Goal: Task Accomplishment & Management: Manage account settings

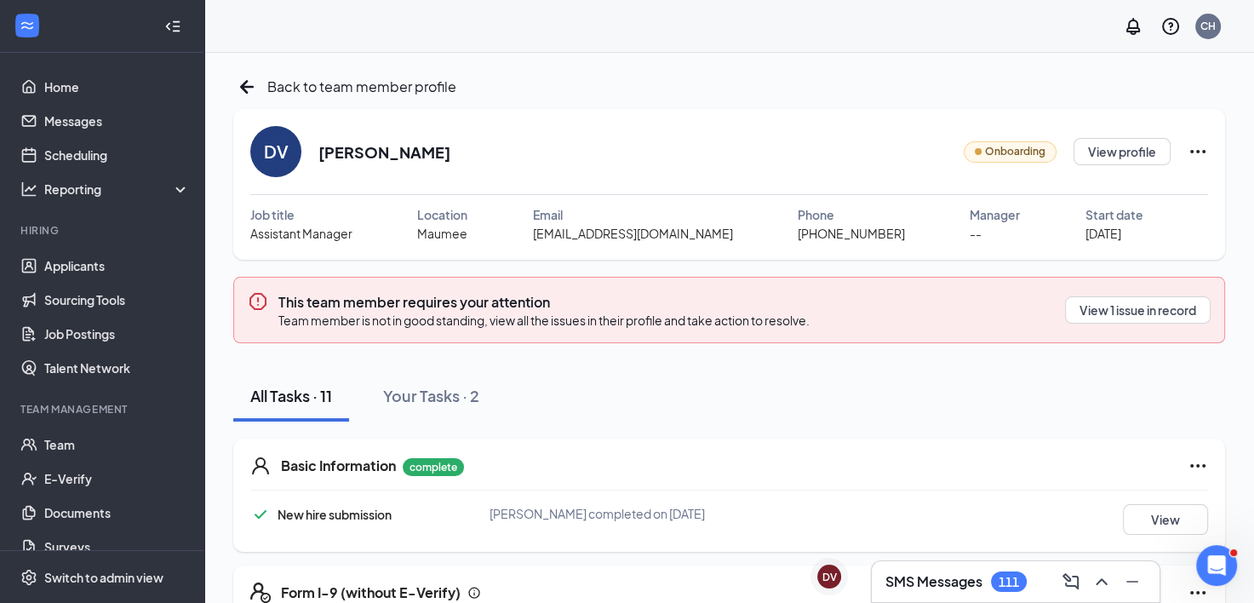
click at [1201, 148] on icon "Ellipses" at bounding box center [1198, 151] width 20 height 20
click at [1152, 392] on div "All Tasks · 11 Your Tasks · 2" at bounding box center [729, 395] width 992 height 51
click at [1154, 313] on button "View 1 issue in record" at bounding box center [1138, 309] width 146 height 27
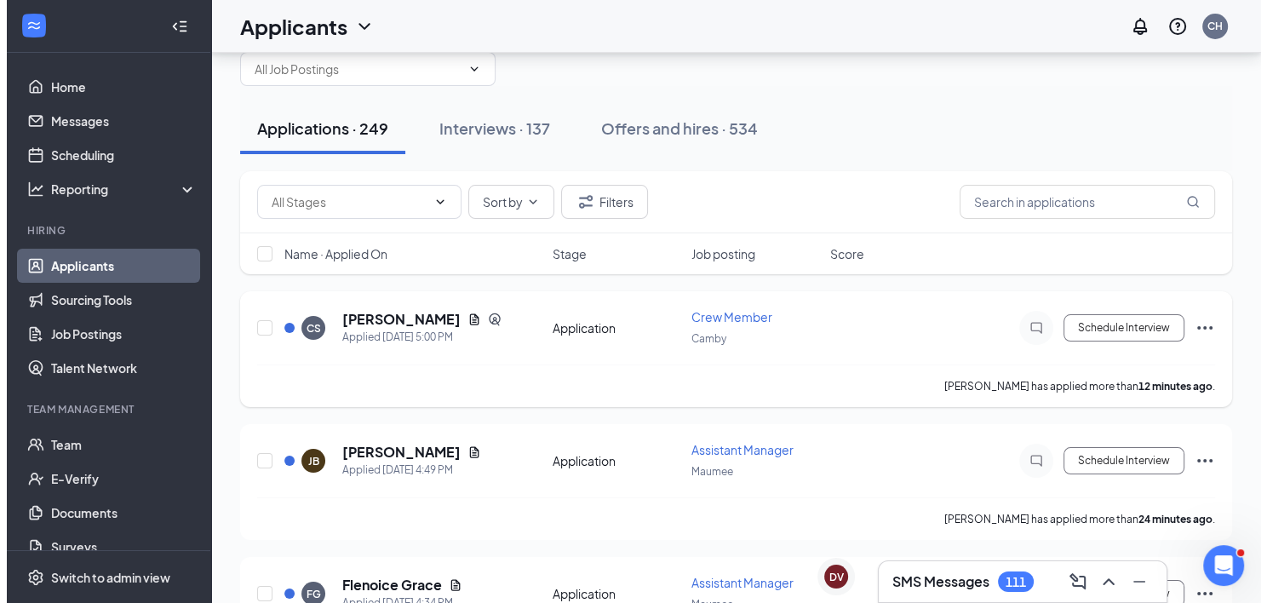
scroll to position [85, 0]
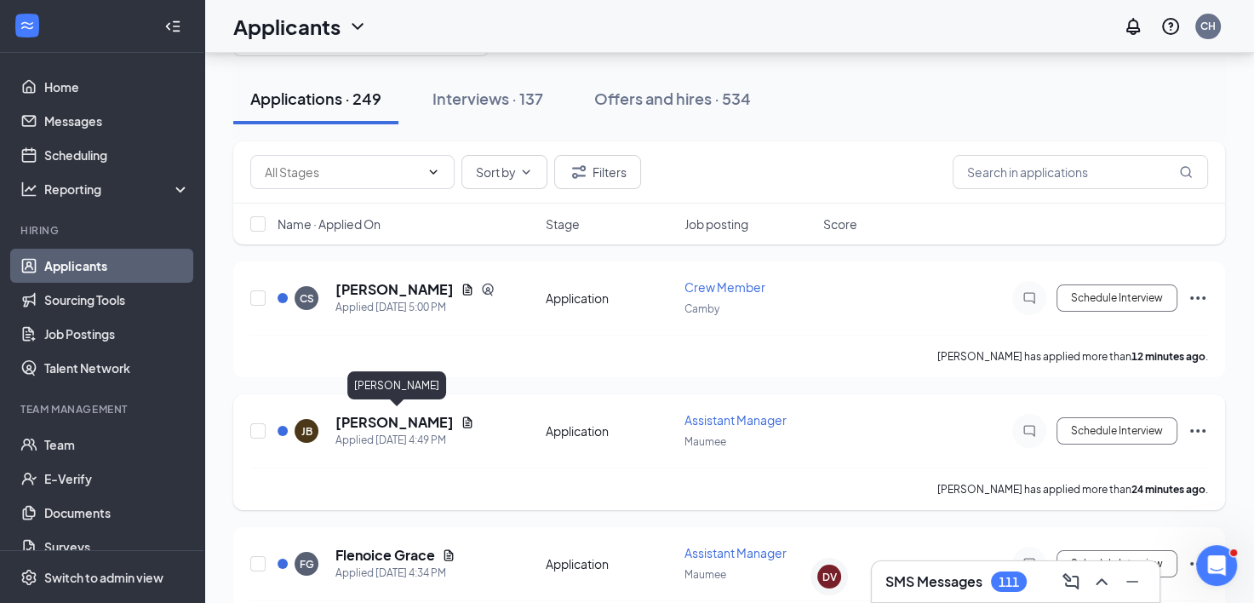
click at [416, 424] on h5 "[PERSON_NAME]" at bounding box center [395, 422] width 118 height 19
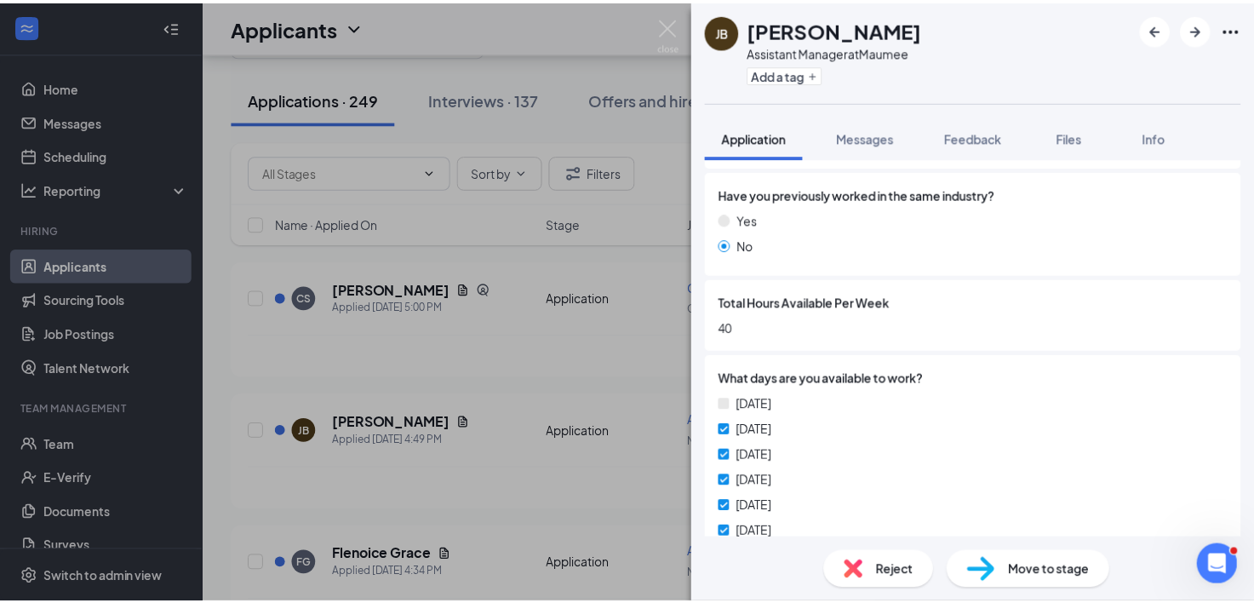
scroll to position [766, 0]
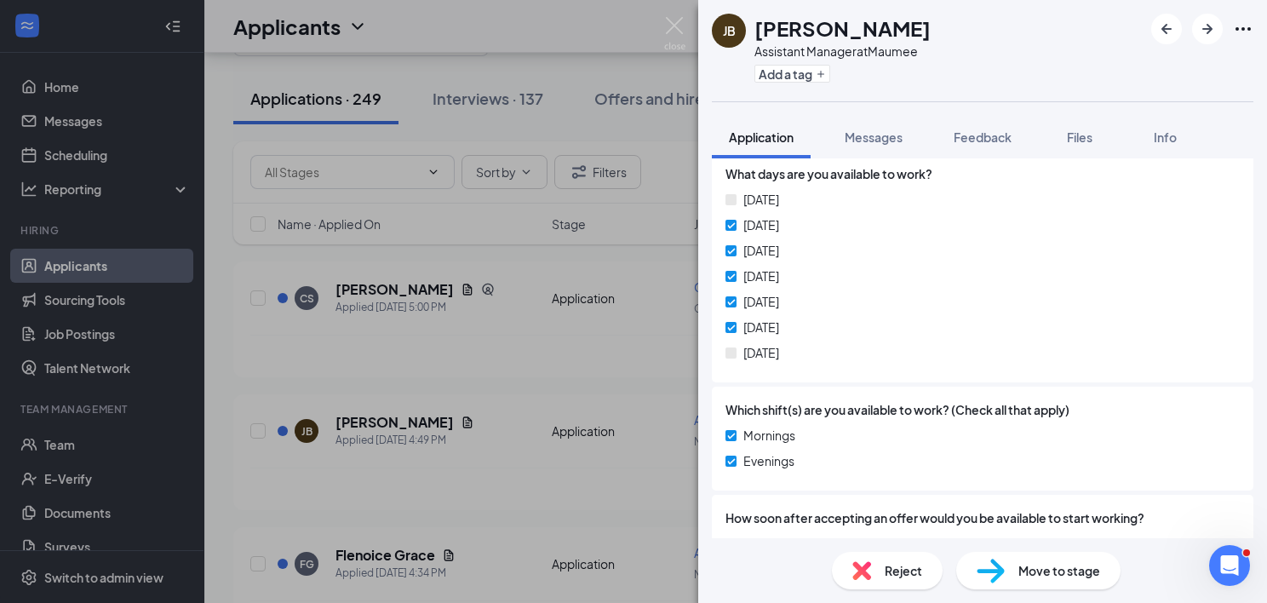
click at [574, 361] on div "[PERSON_NAME] Assistant Manager at Maumee Add a tag Application Messages Feedba…" at bounding box center [633, 301] width 1267 height 603
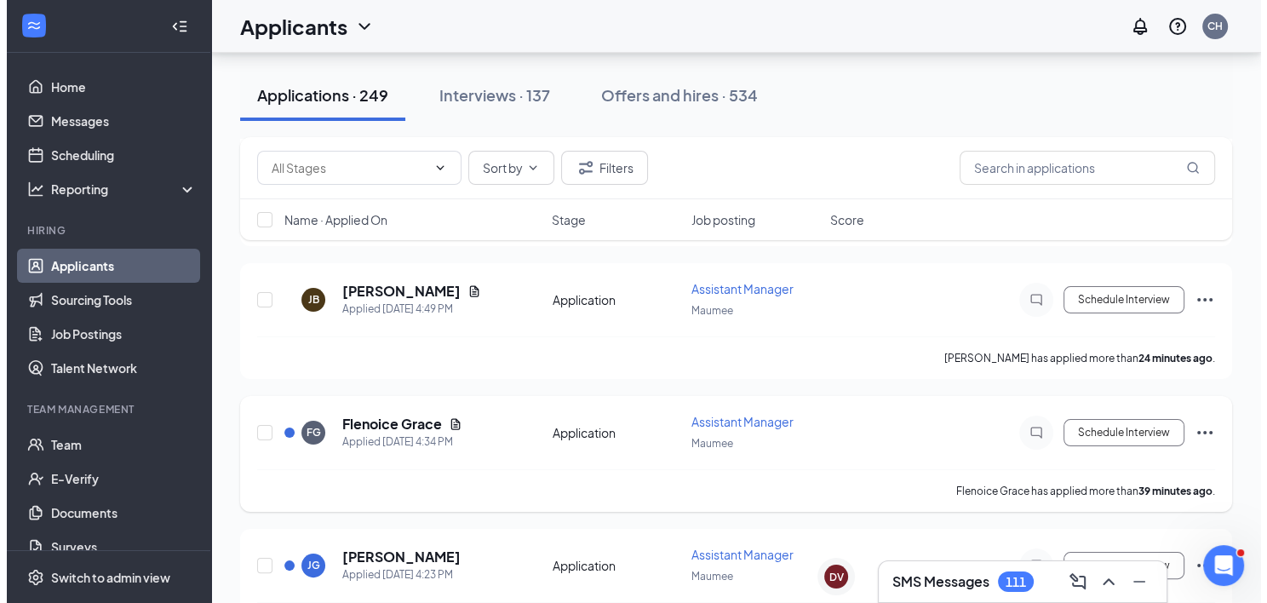
scroll to position [255, 0]
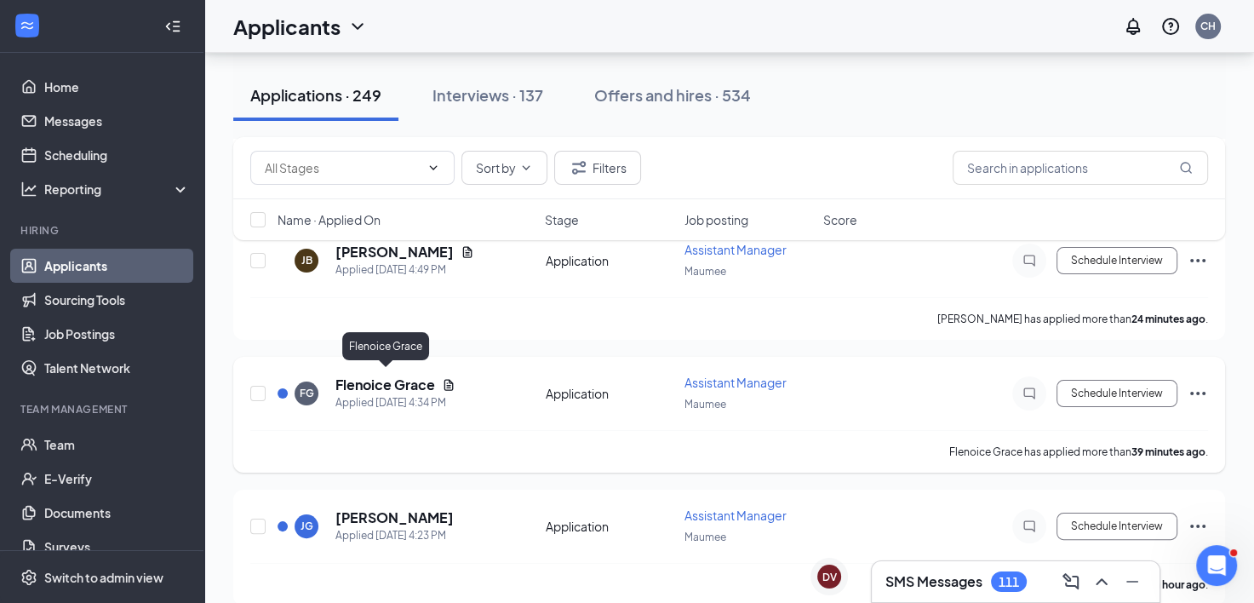
click at [412, 382] on h5 "Flenoice Grace" at bounding box center [386, 385] width 100 height 19
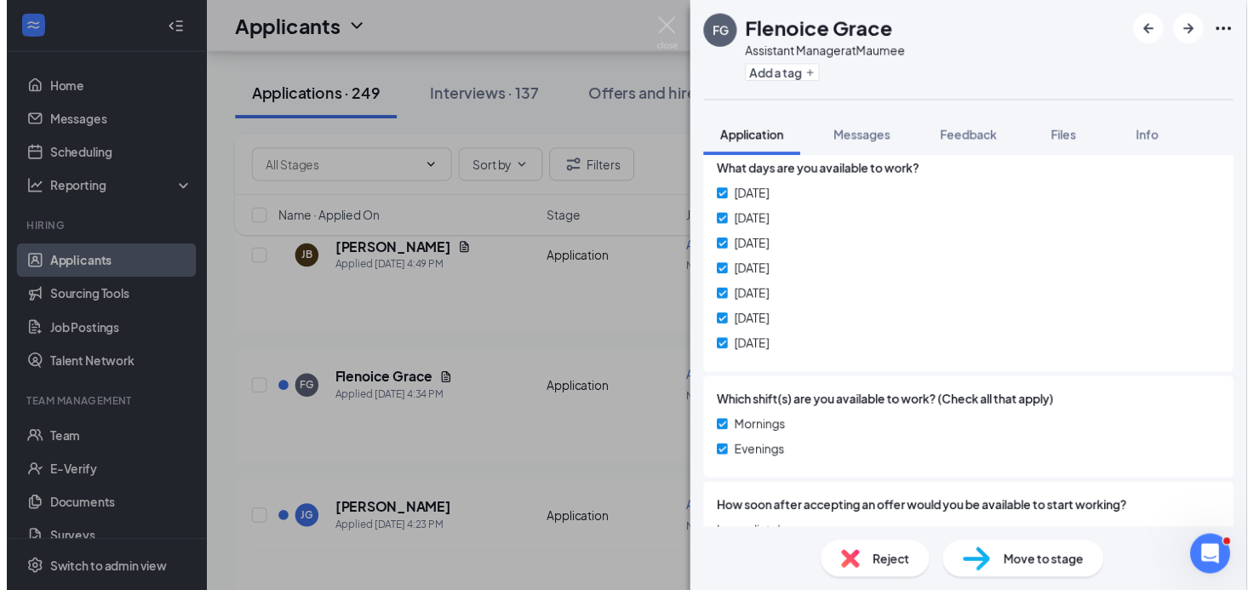
scroll to position [852, 0]
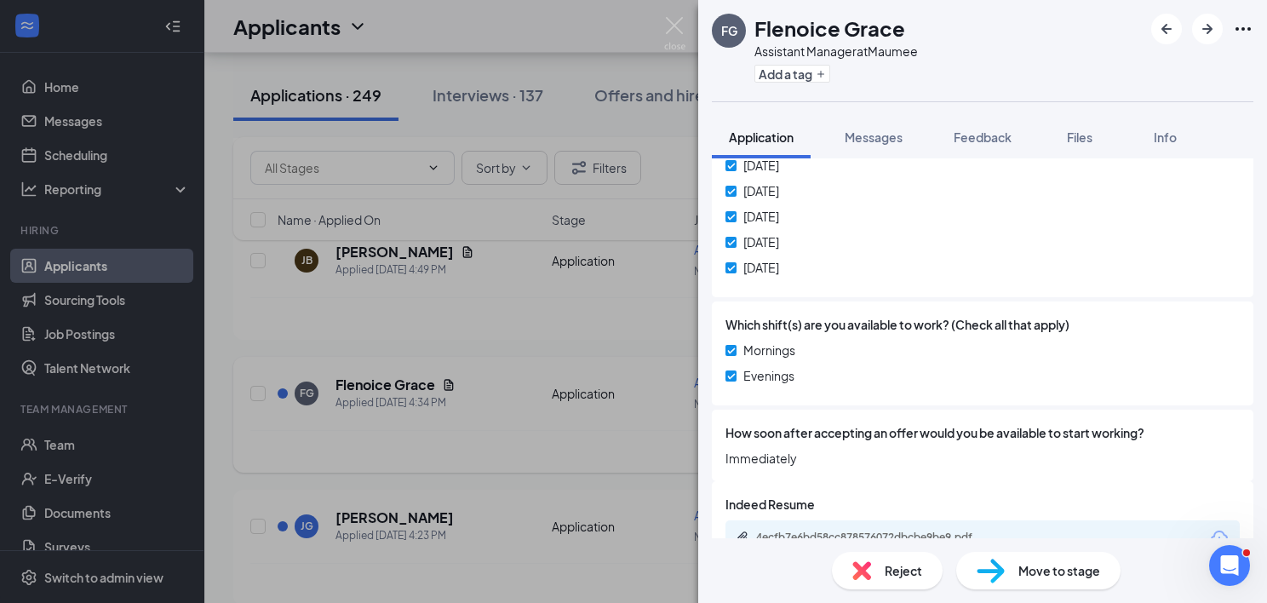
click at [619, 439] on div "[PERSON_NAME] Assistant Manager at Maumee Add a tag Application Messages Feedba…" at bounding box center [633, 301] width 1267 height 603
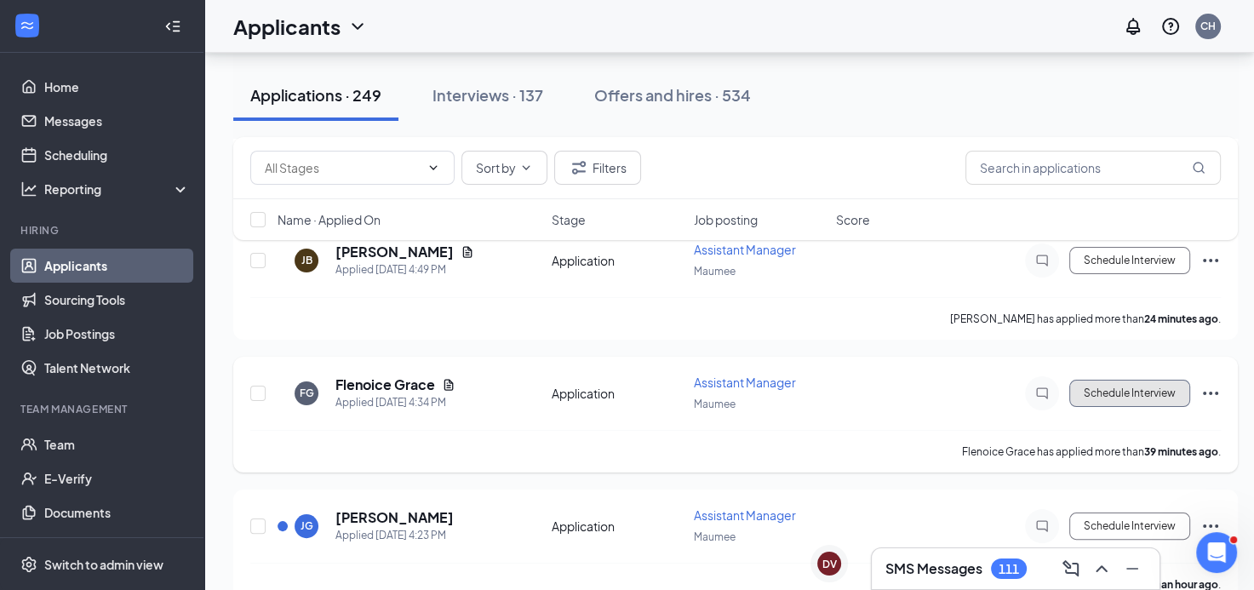
click at [1110, 386] on button "Schedule Interview" at bounding box center [1130, 393] width 121 height 27
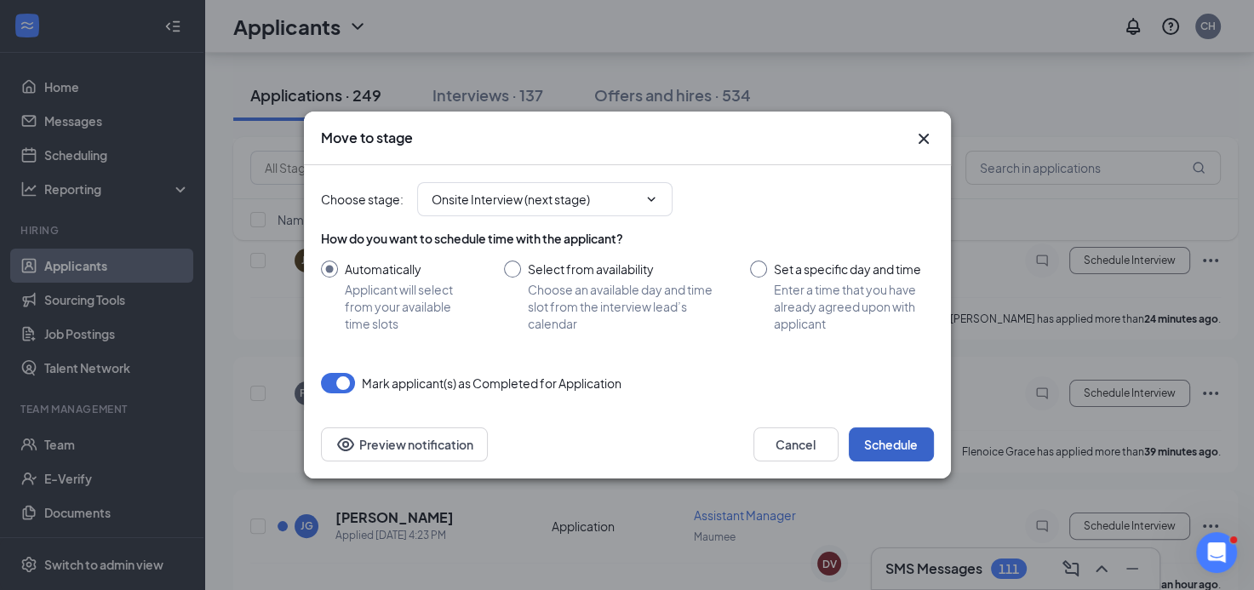
click at [914, 446] on button "Schedule" at bounding box center [891, 445] width 85 height 34
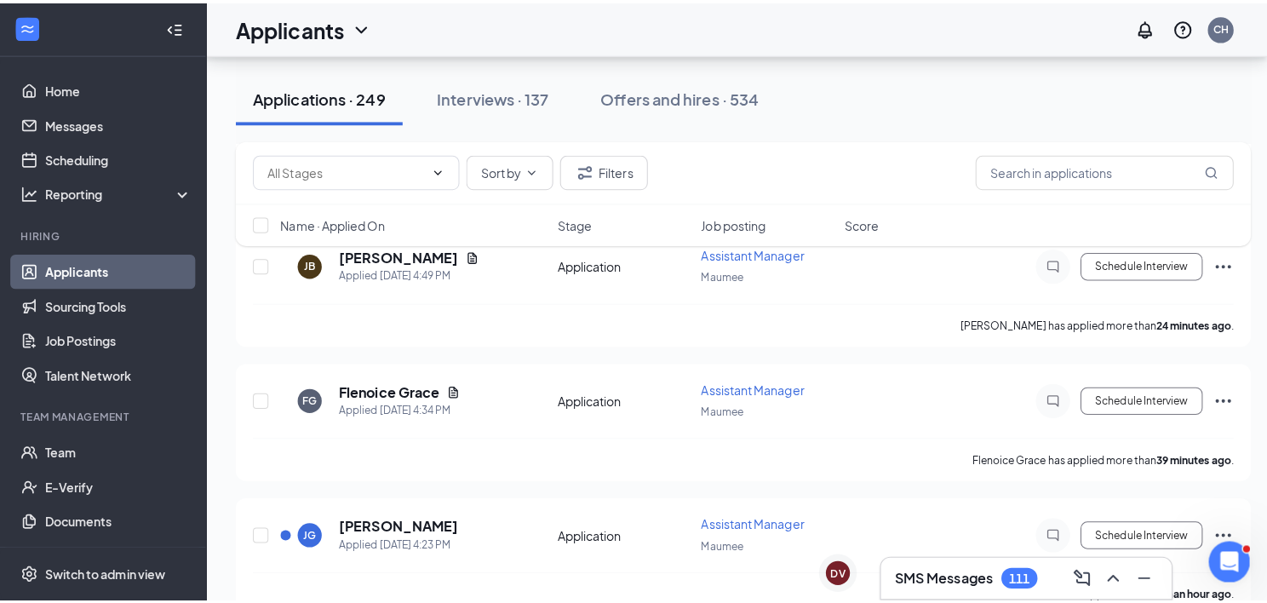
scroll to position [426, 0]
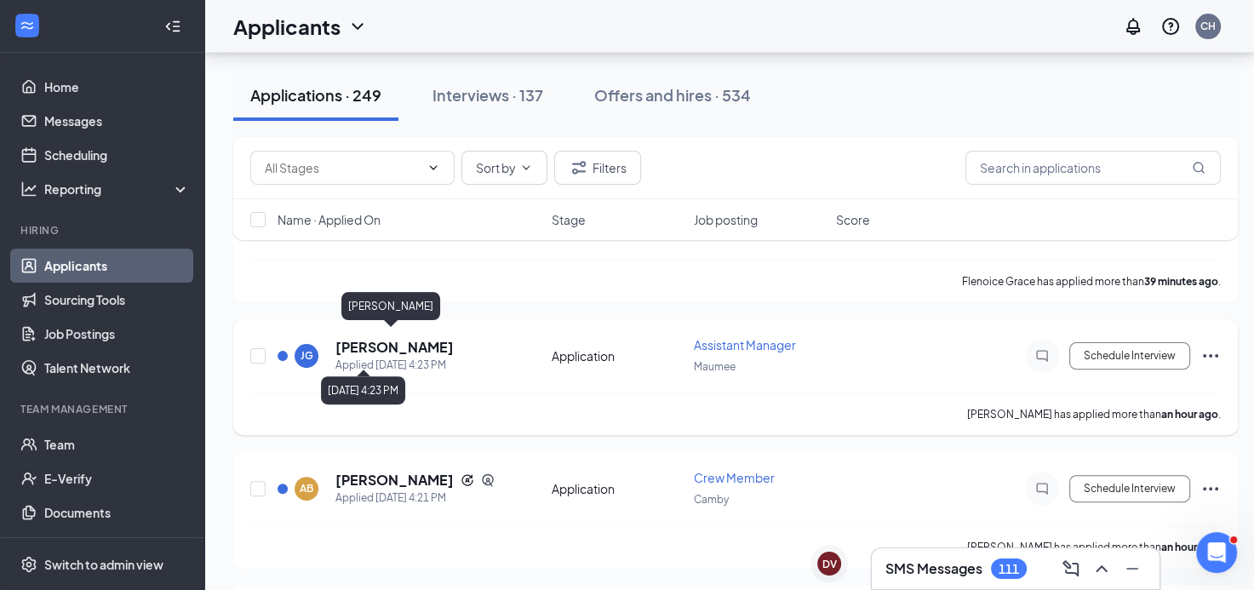
click at [405, 338] on h5 "[PERSON_NAME]" at bounding box center [395, 347] width 118 height 19
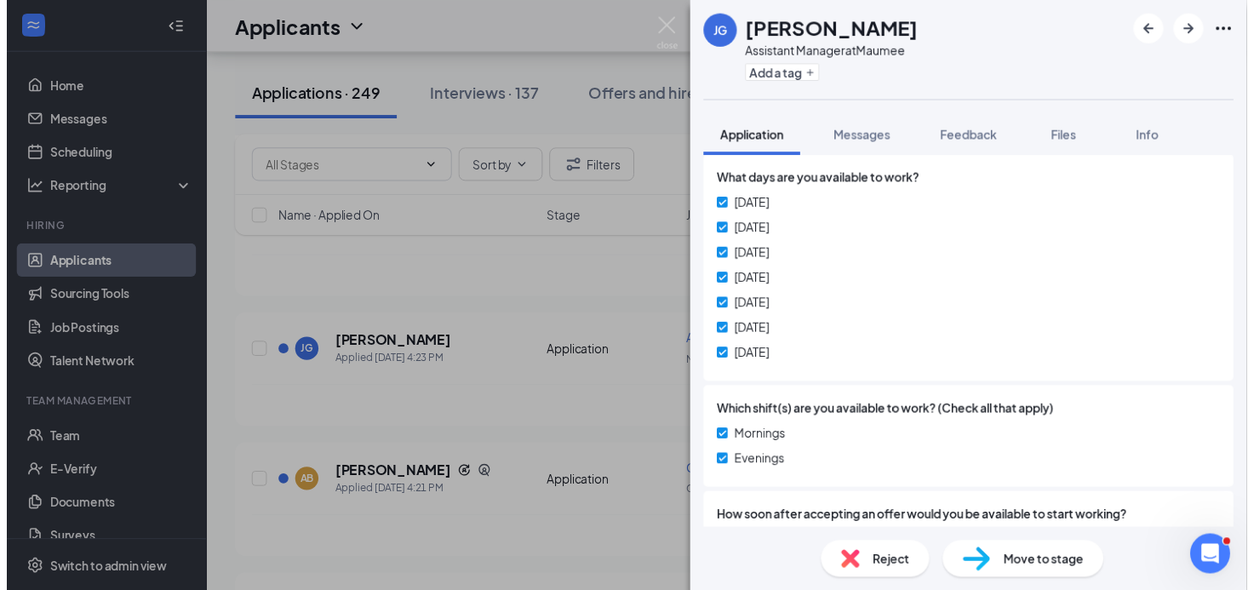
scroll to position [794, 0]
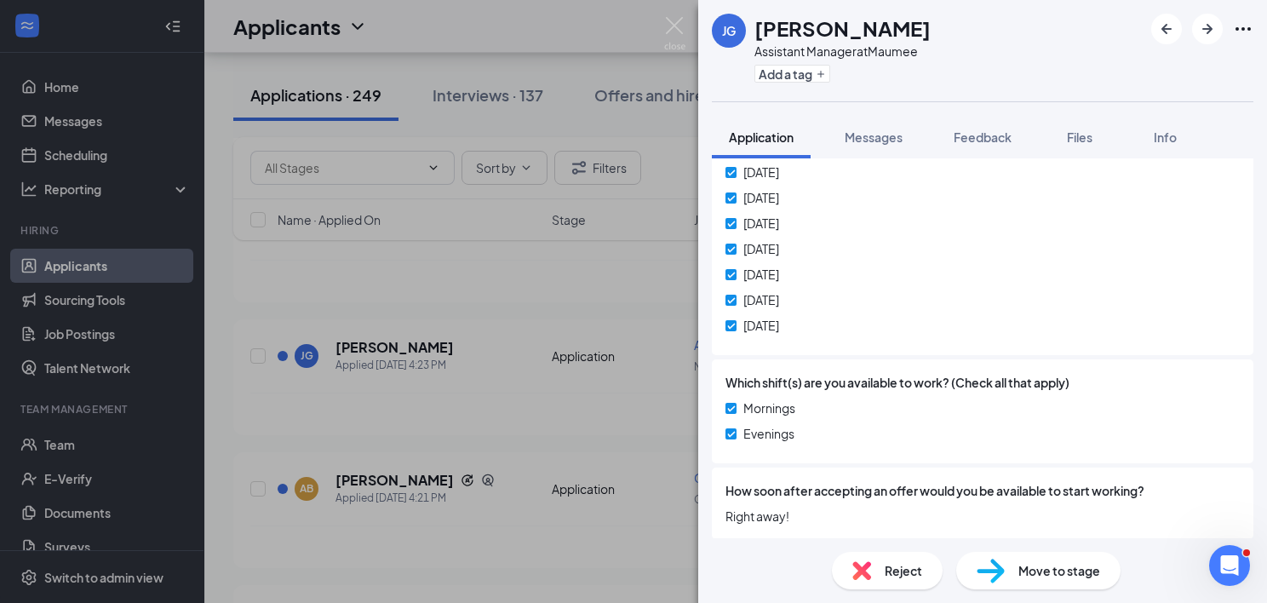
click at [560, 391] on div "[PERSON_NAME] Jayden [PERSON_NAME] Assistant Manager at Maumee Add a tag Applic…" at bounding box center [633, 301] width 1267 height 603
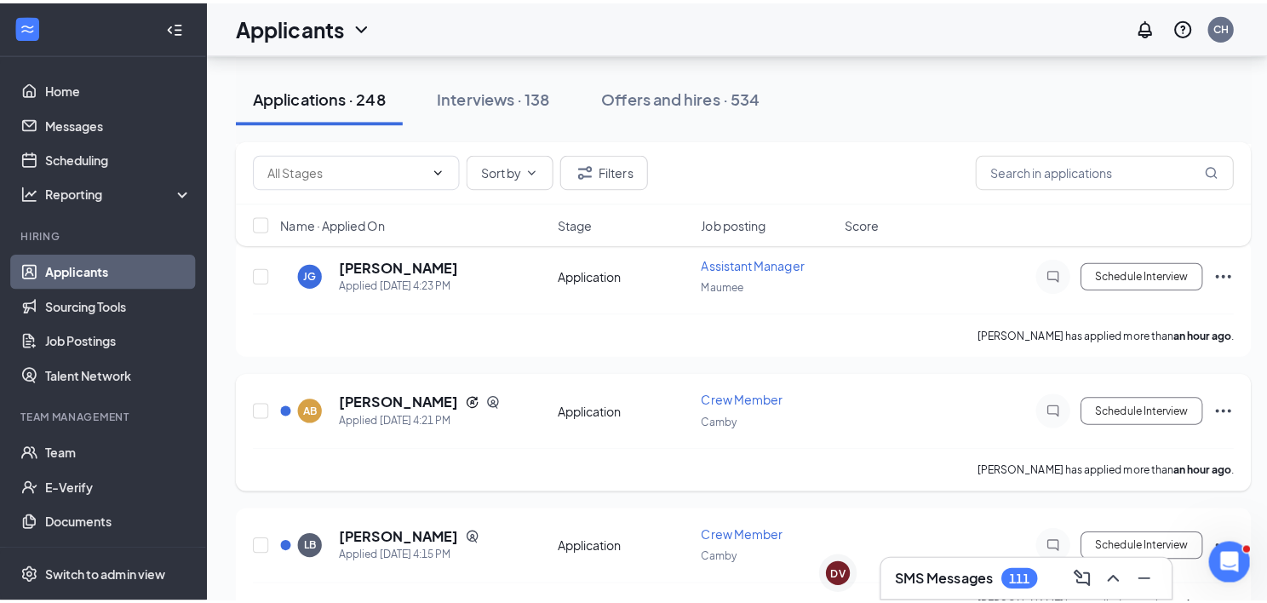
scroll to position [341, 0]
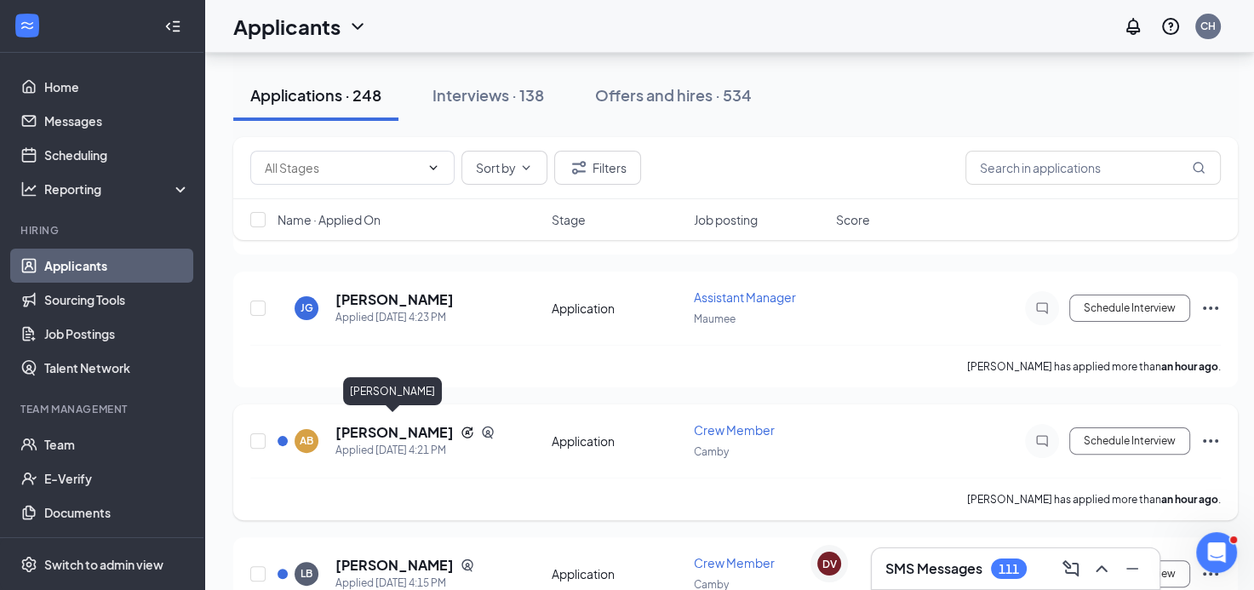
click at [393, 426] on h5 "[PERSON_NAME]" at bounding box center [395, 432] width 118 height 19
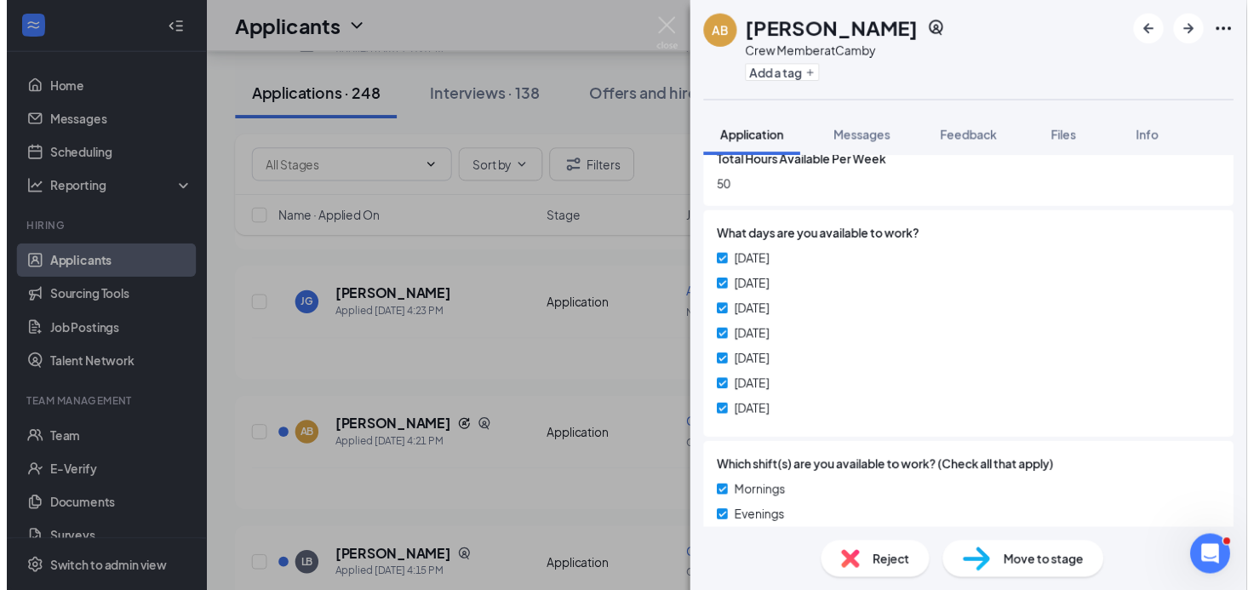
scroll to position [841, 0]
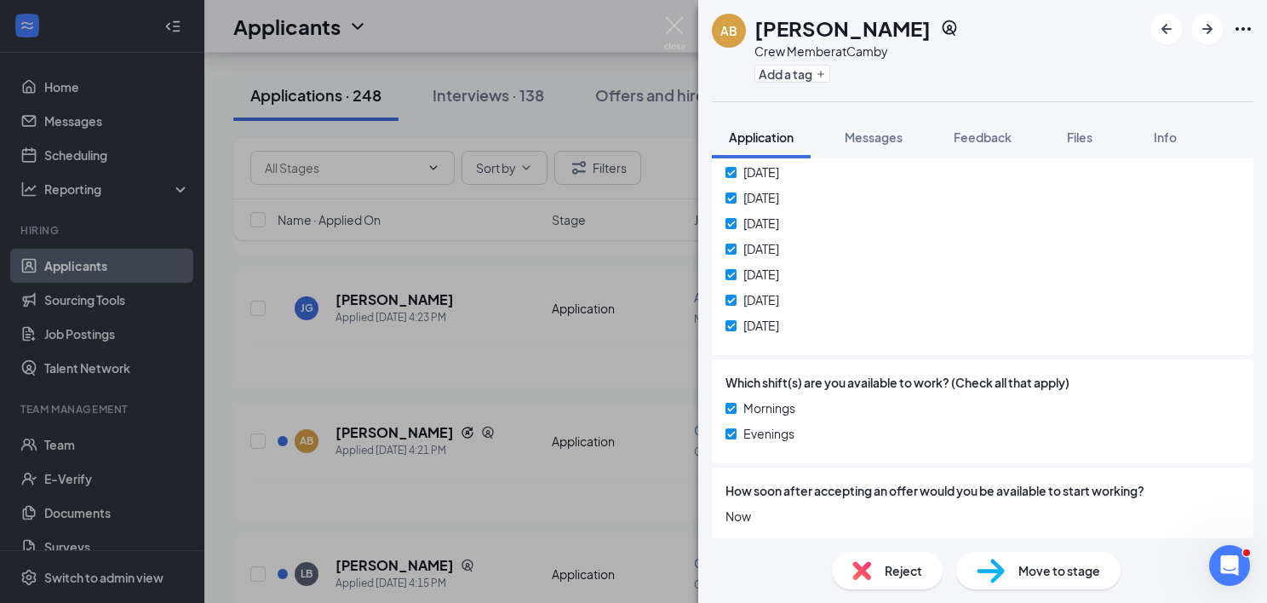
click at [554, 377] on div "AB [PERSON_NAME] Crew Member at Camby Add a tag Application Messages Feedback F…" at bounding box center [633, 301] width 1267 height 603
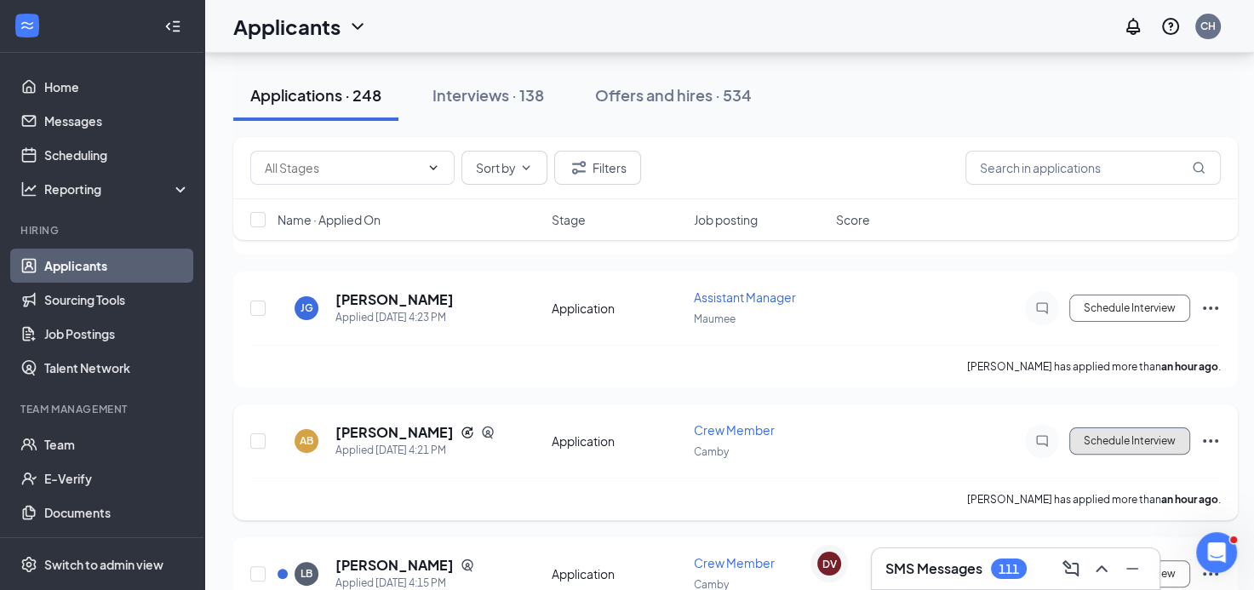
click at [1151, 442] on button "Schedule Interview" at bounding box center [1130, 441] width 121 height 27
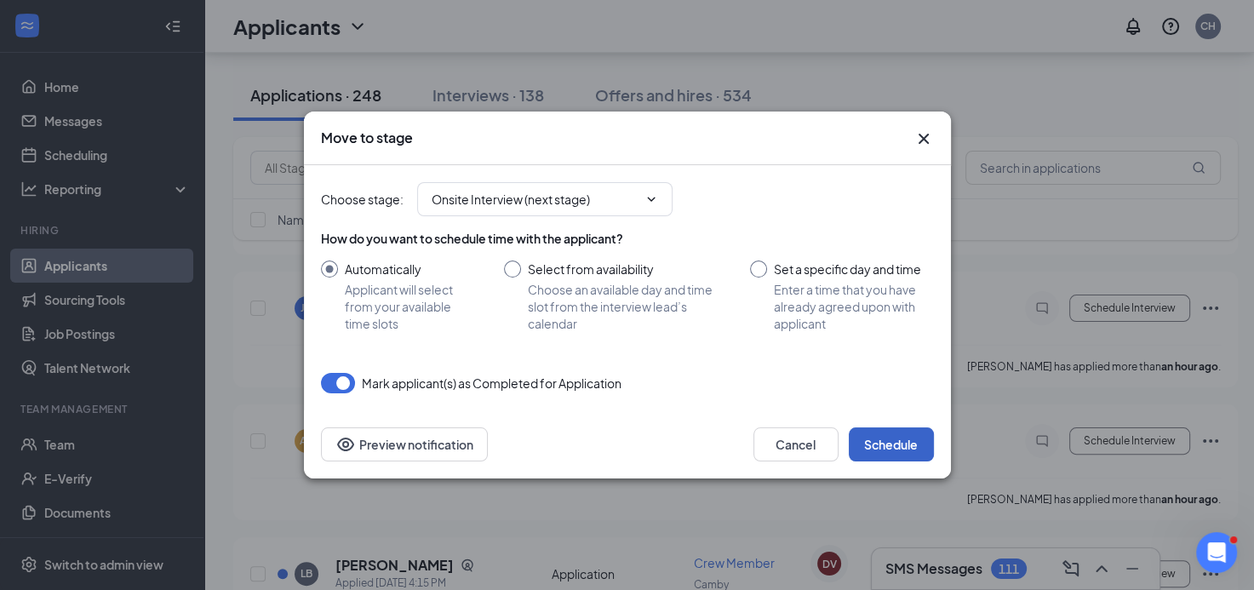
click at [914, 450] on button "Schedule" at bounding box center [891, 445] width 85 height 34
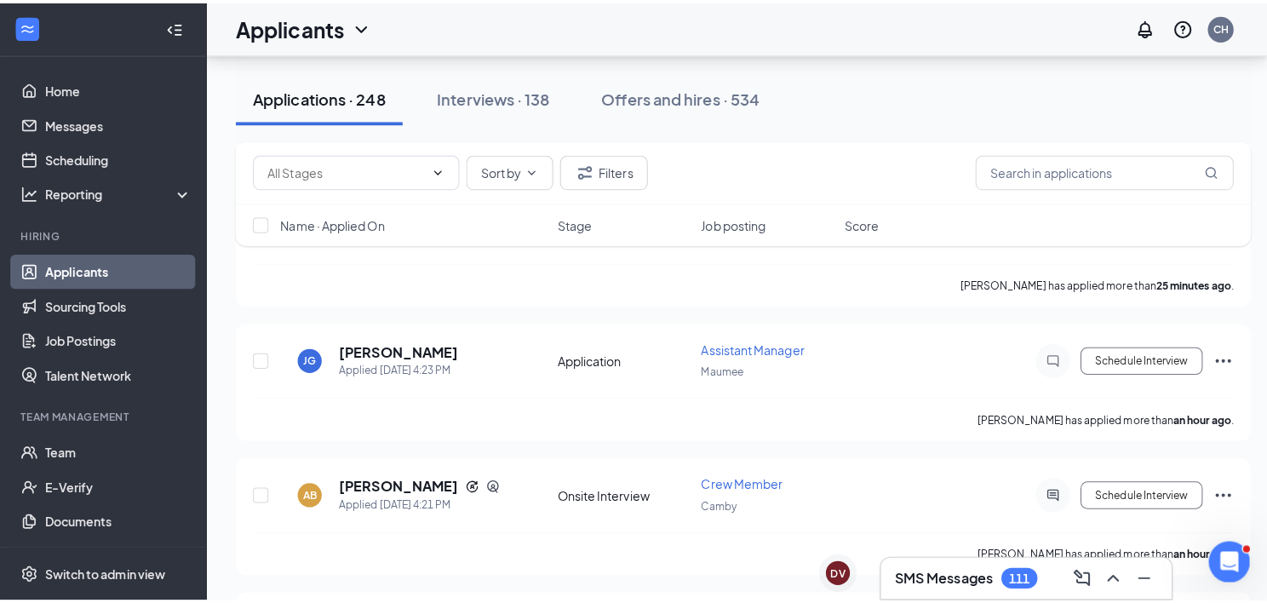
scroll to position [255, 0]
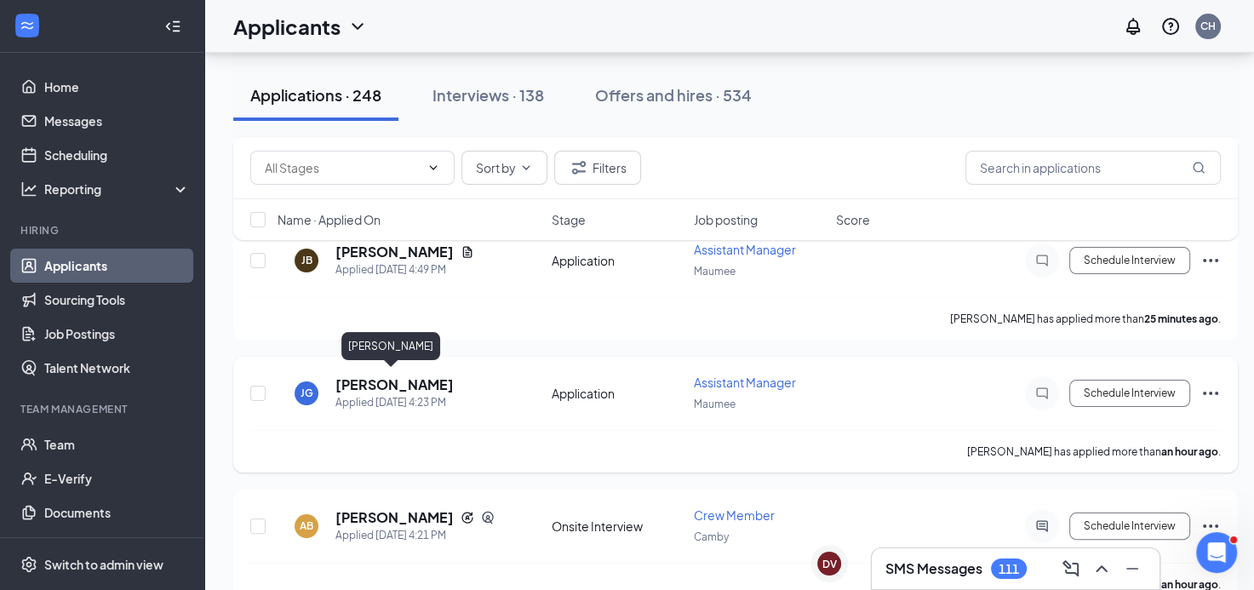
click at [414, 378] on h5 "[PERSON_NAME]" at bounding box center [395, 385] width 118 height 19
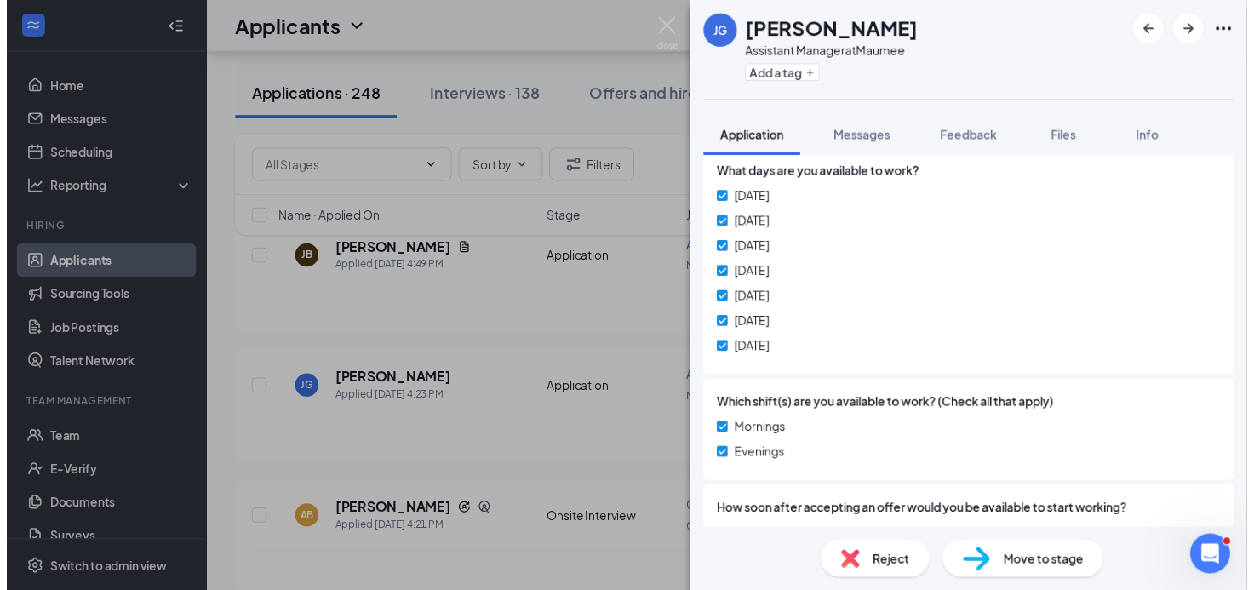
scroll to position [794, 0]
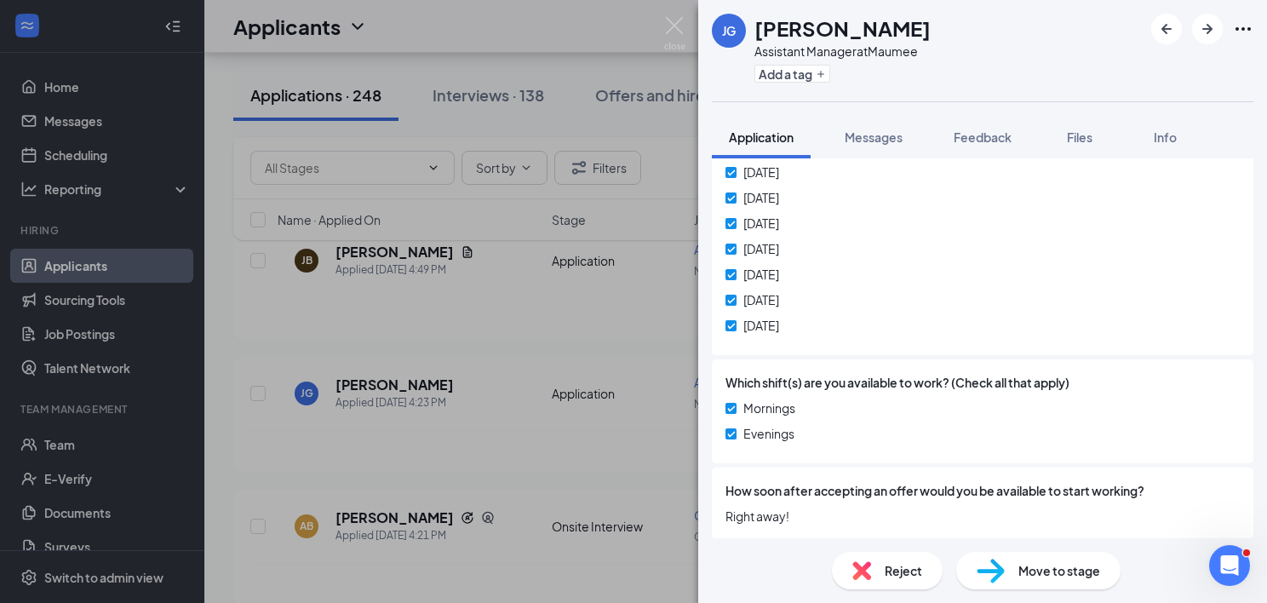
click at [588, 330] on div "[PERSON_NAME] Jayden [PERSON_NAME] Assistant Manager at Maumee Add a tag Applic…" at bounding box center [633, 301] width 1267 height 603
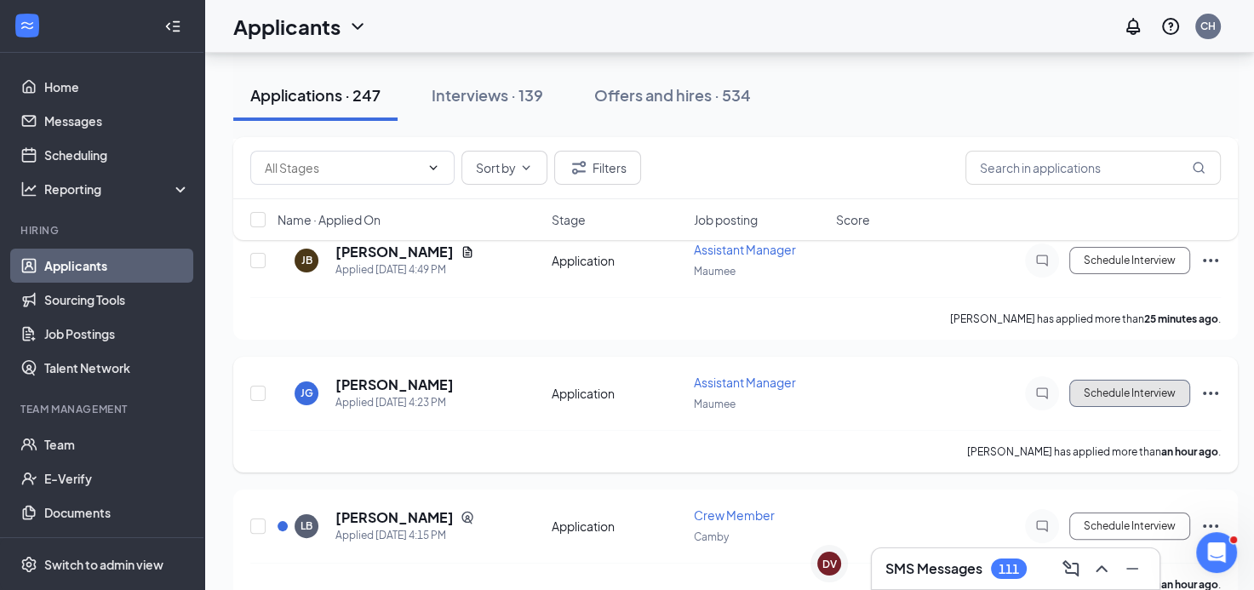
click at [1155, 385] on button "Schedule Interview" at bounding box center [1130, 393] width 121 height 27
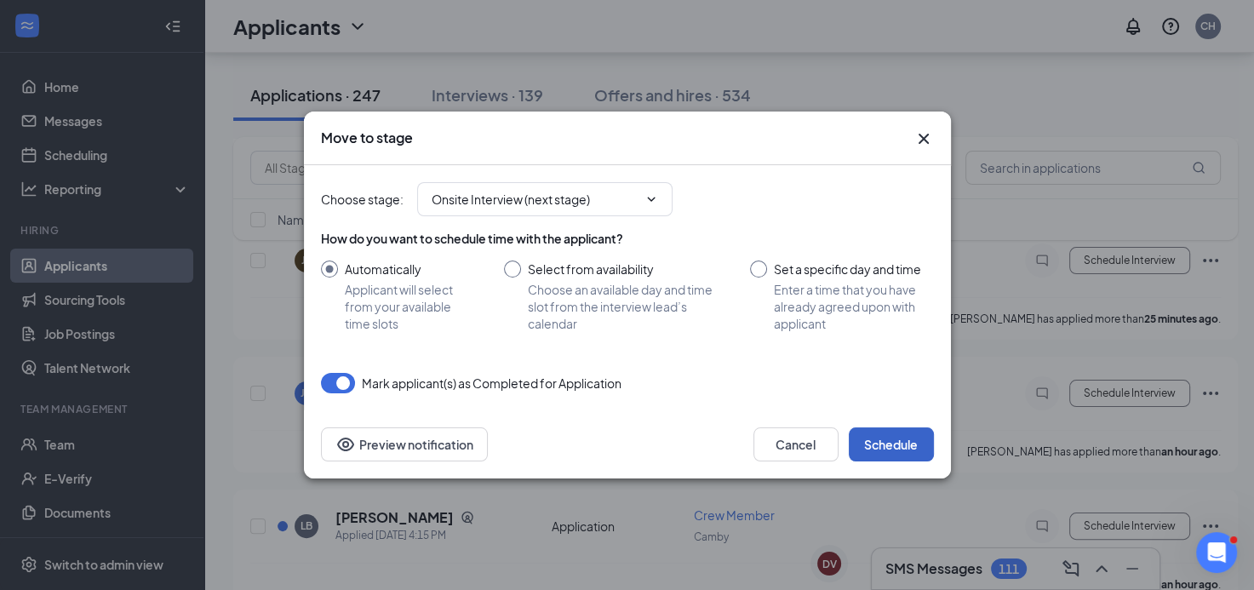
click at [912, 443] on button "Schedule" at bounding box center [891, 445] width 85 height 34
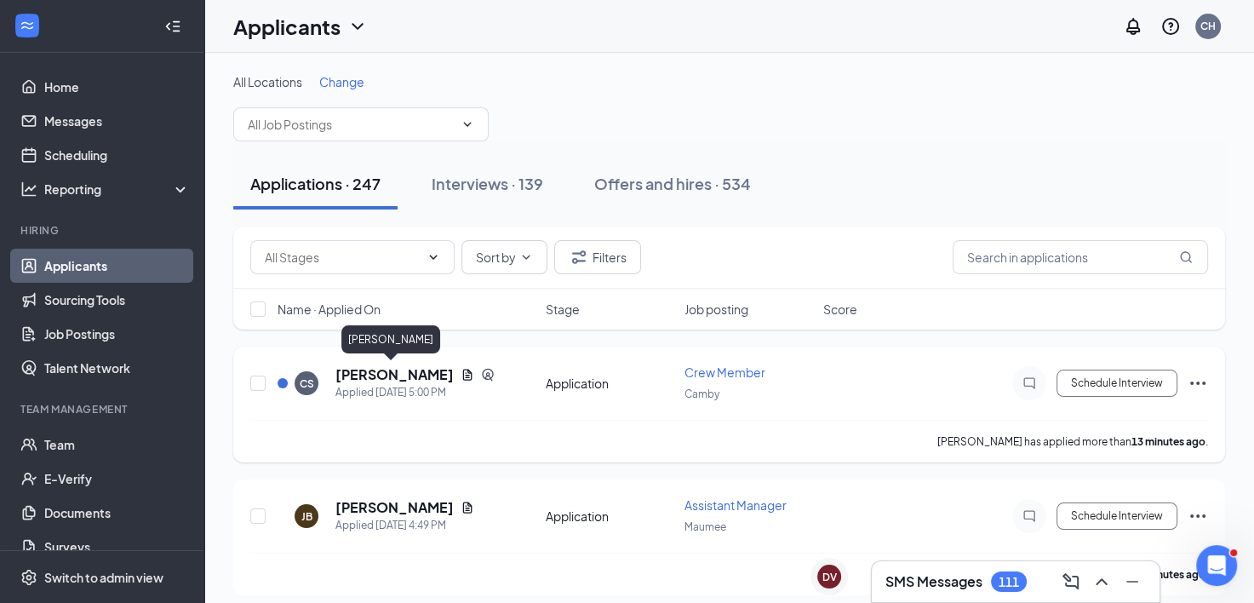
click at [410, 376] on h5 "[PERSON_NAME]" at bounding box center [395, 374] width 118 height 19
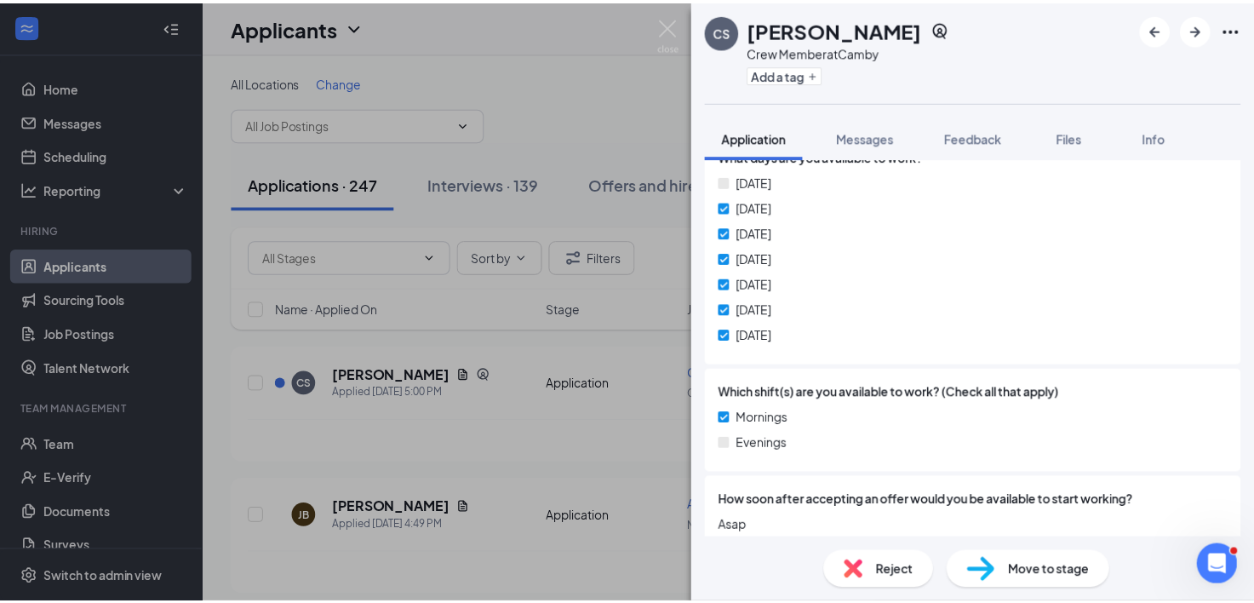
scroll to position [852, 0]
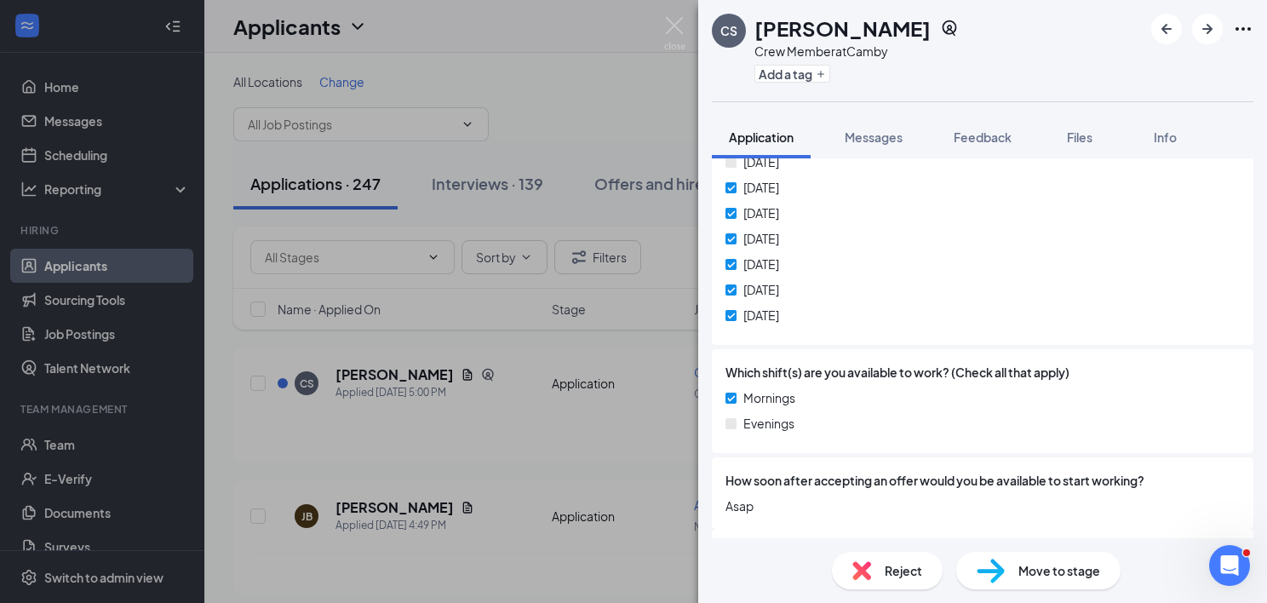
click at [462, 440] on div "CS [PERSON_NAME] Crew Member at Camby Add a tag Application Messages Feedback F…" at bounding box center [633, 301] width 1267 height 603
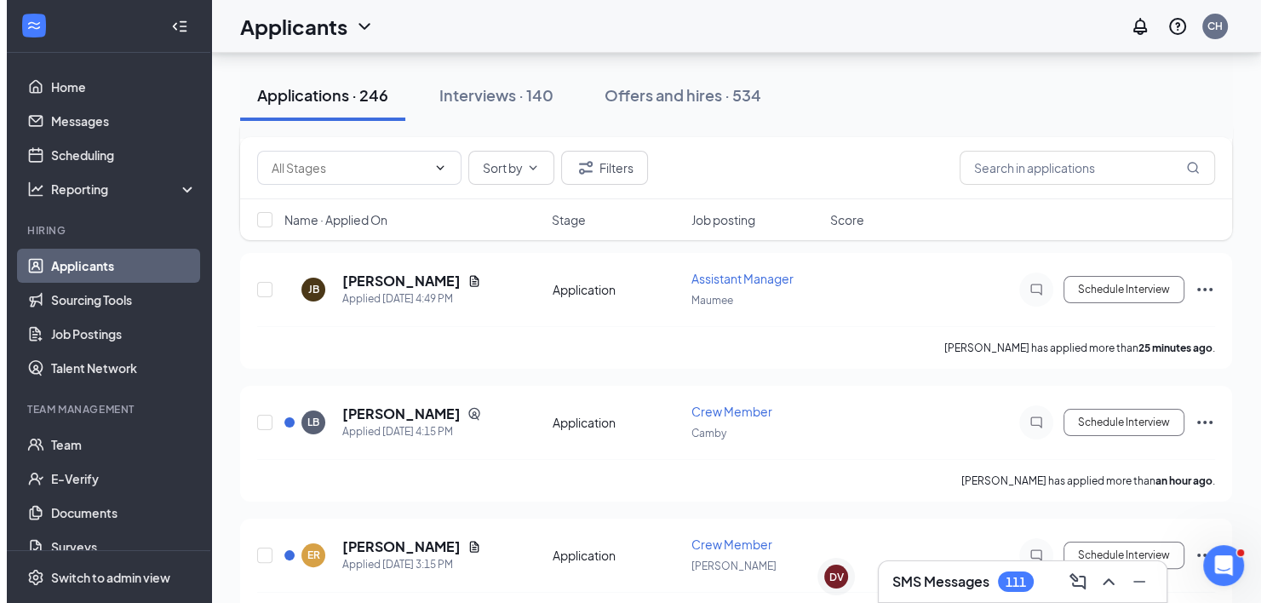
scroll to position [341, 0]
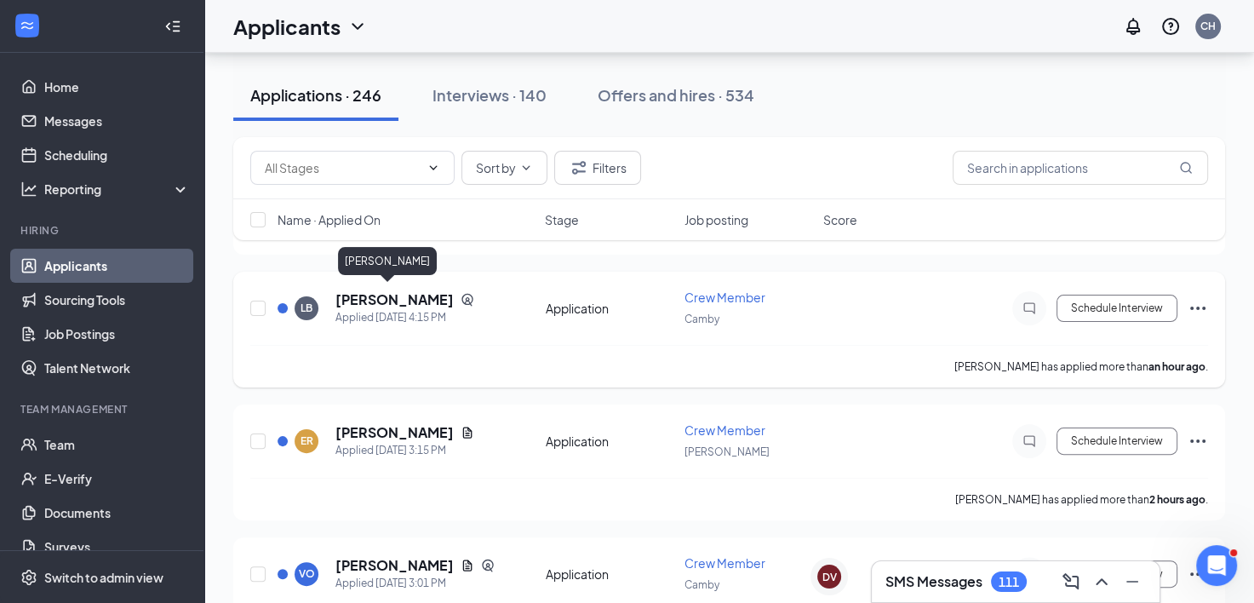
click at [362, 299] on h5 "[PERSON_NAME]" at bounding box center [395, 299] width 118 height 19
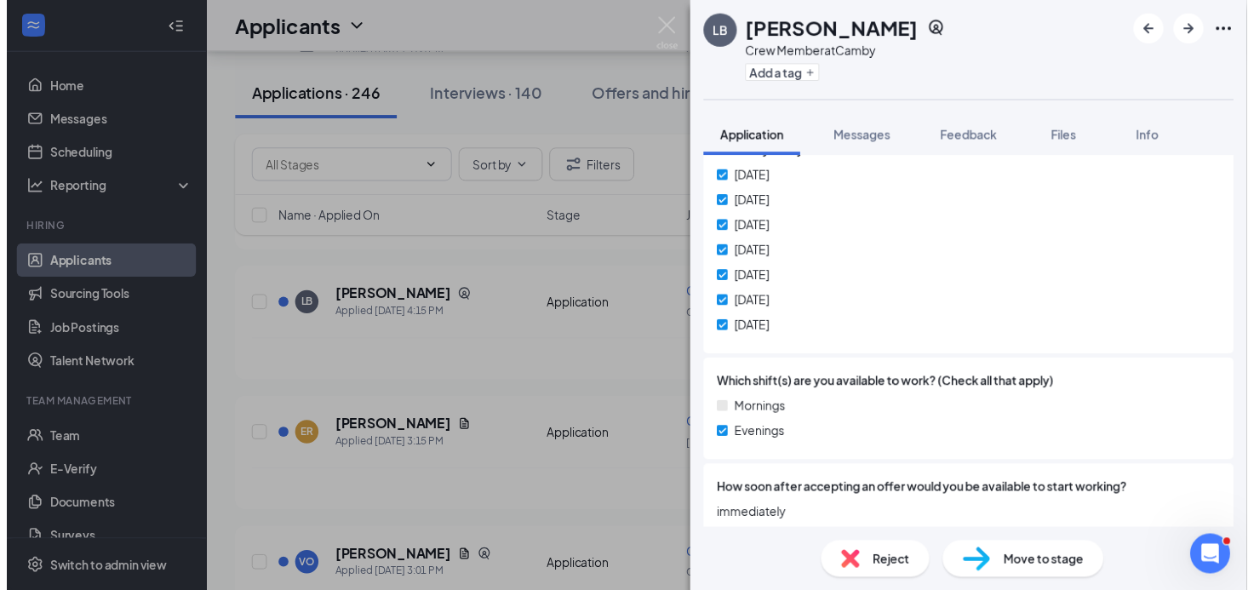
scroll to position [841, 0]
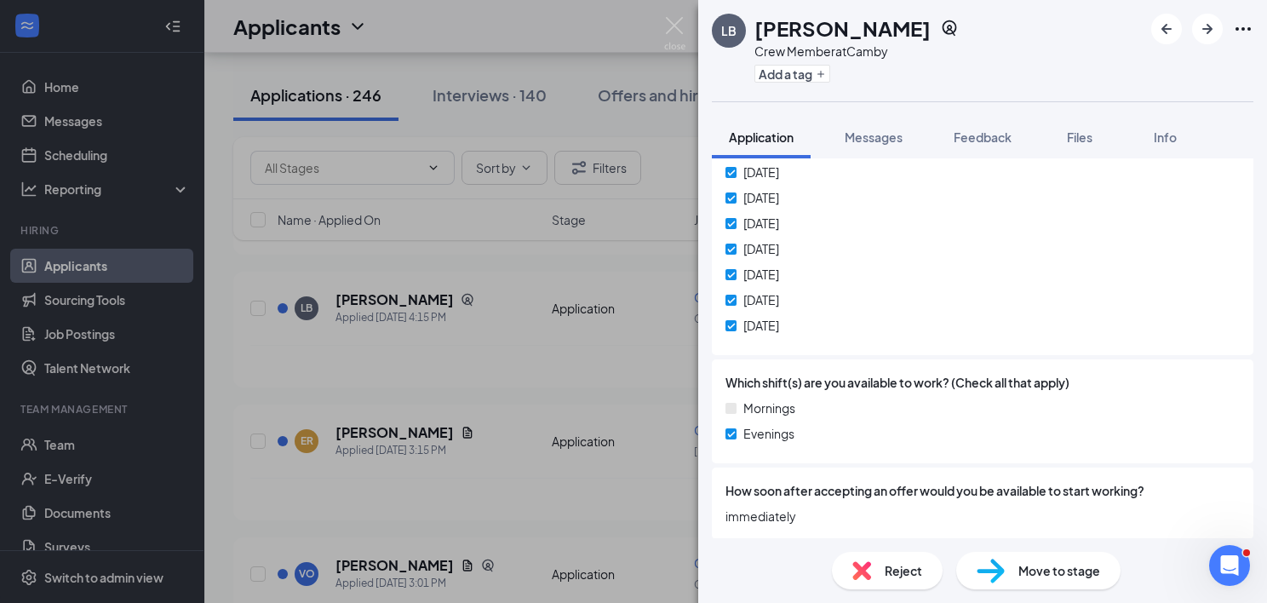
click at [582, 359] on div "LB [PERSON_NAME] Crew Member at Camby Add a tag Application Messages Feedback F…" at bounding box center [633, 301] width 1267 height 603
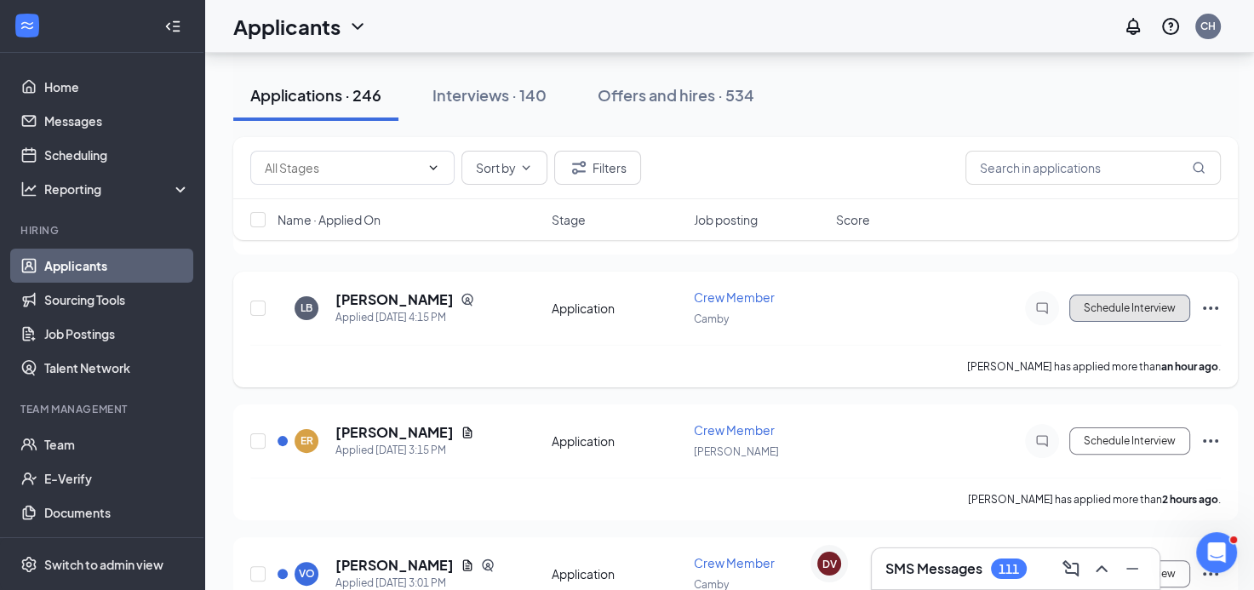
click at [1151, 310] on button "Schedule Interview" at bounding box center [1130, 308] width 121 height 27
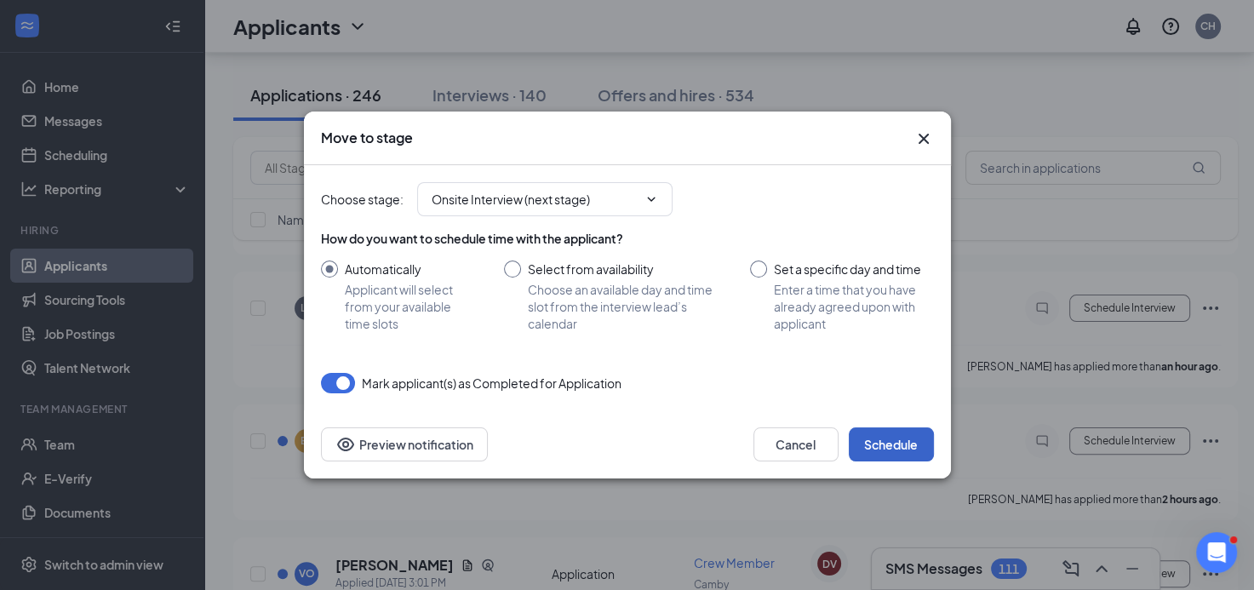
click at [898, 456] on button "Schedule" at bounding box center [891, 445] width 85 height 34
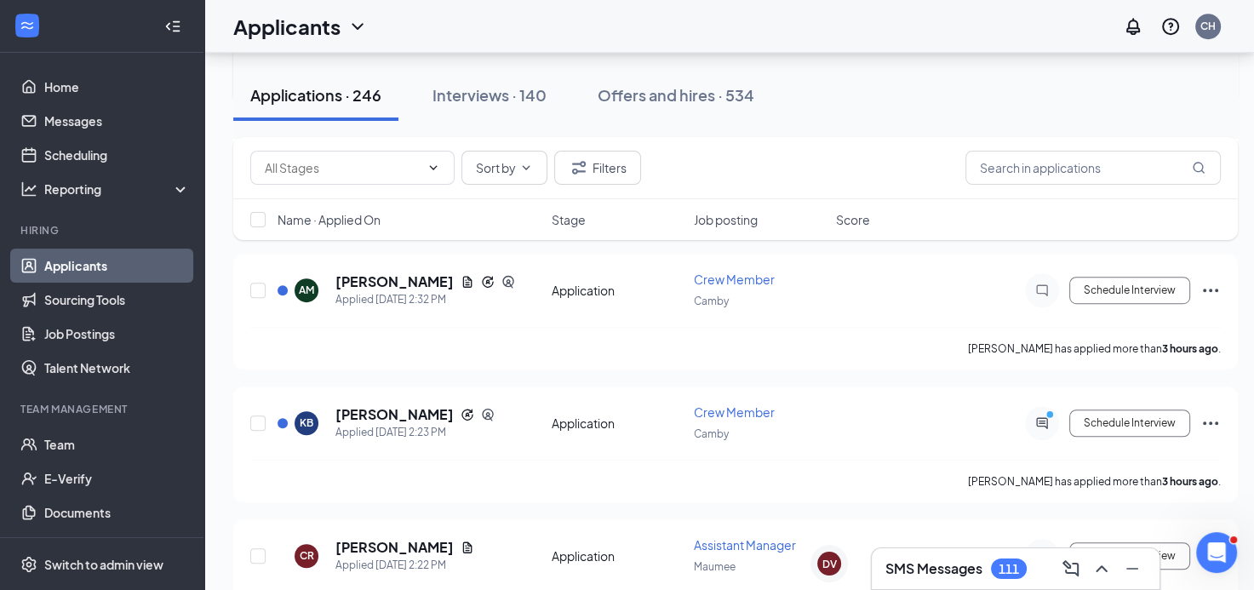
scroll to position [1070, 0]
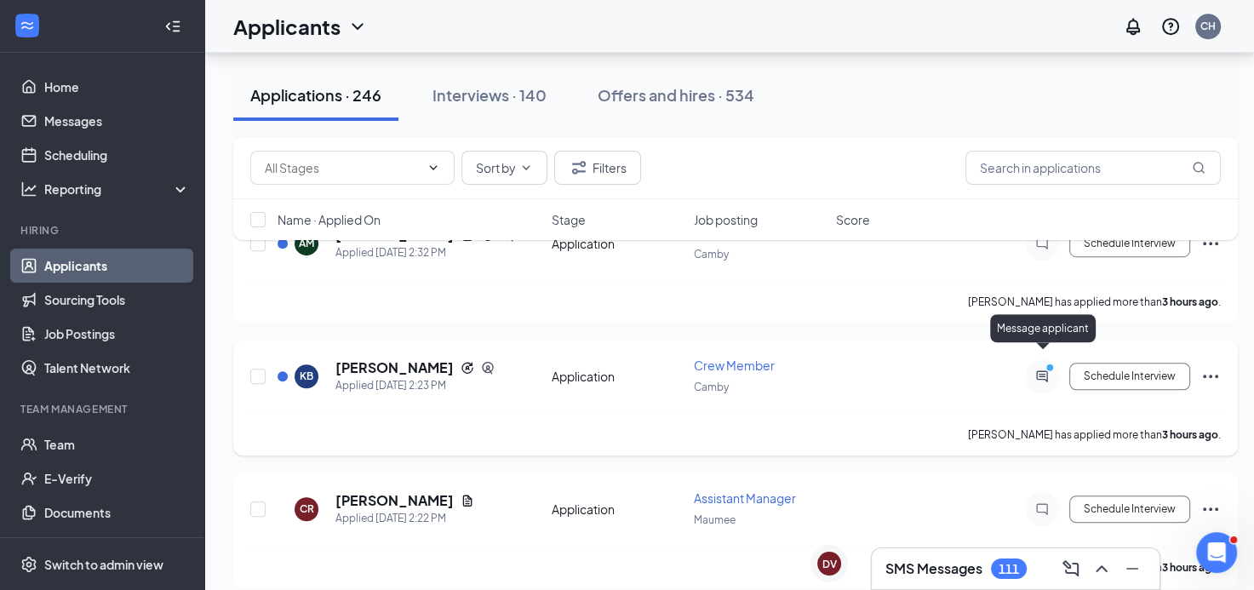
click at [1046, 370] on icon "ActiveChat" at bounding box center [1042, 377] width 20 height 14
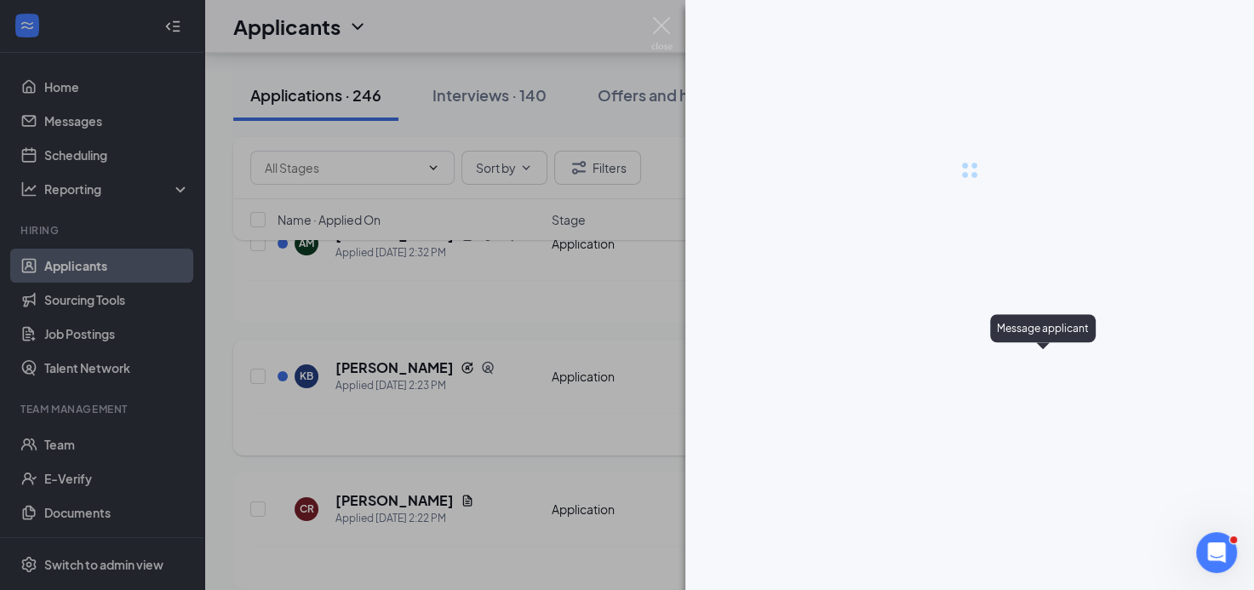
scroll to position [1056, 0]
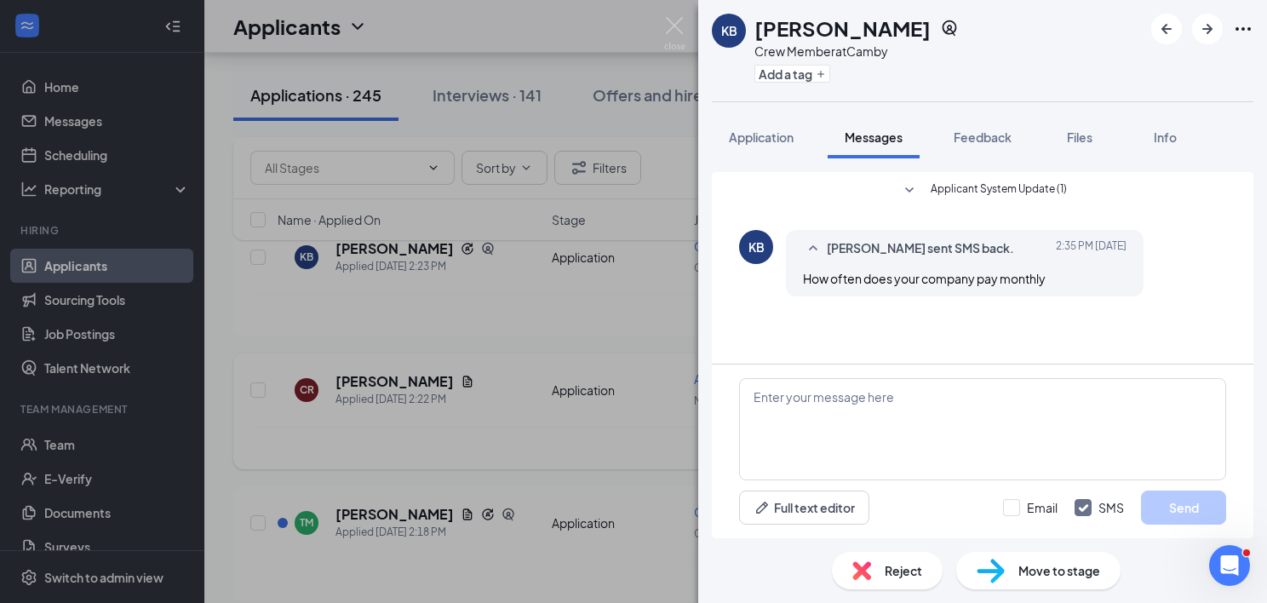
click at [650, 422] on div "KB [PERSON_NAME] Crew Member at Camby Add a tag Application Messages Feedback F…" at bounding box center [633, 301] width 1267 height 603
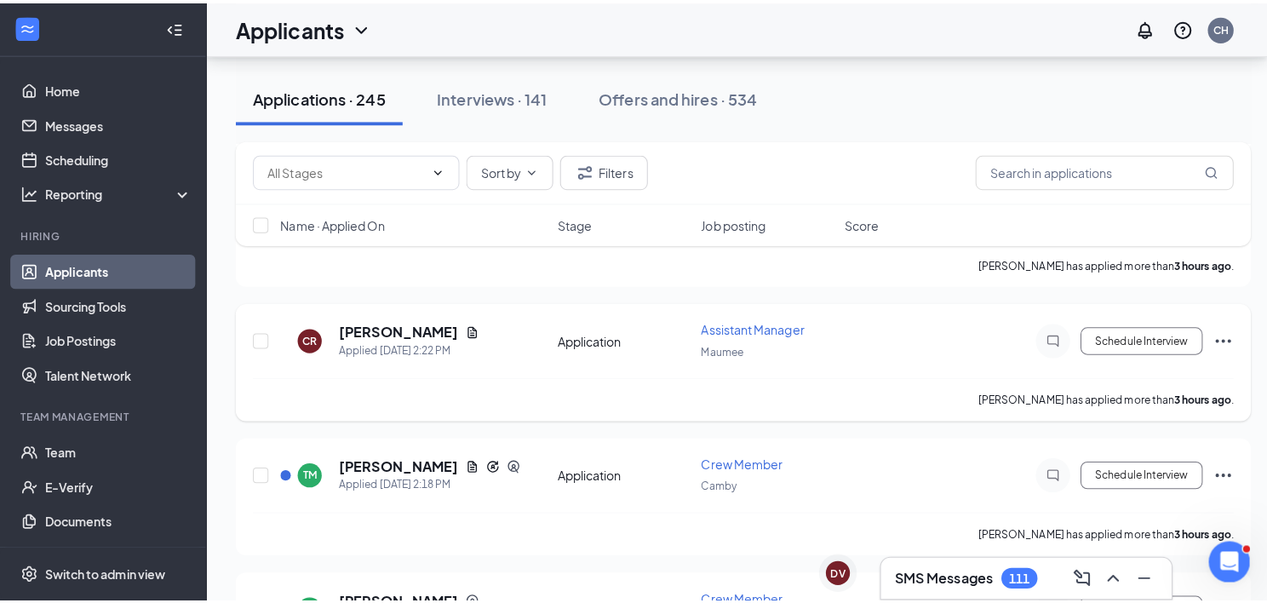
scroll to position [1141, 0]
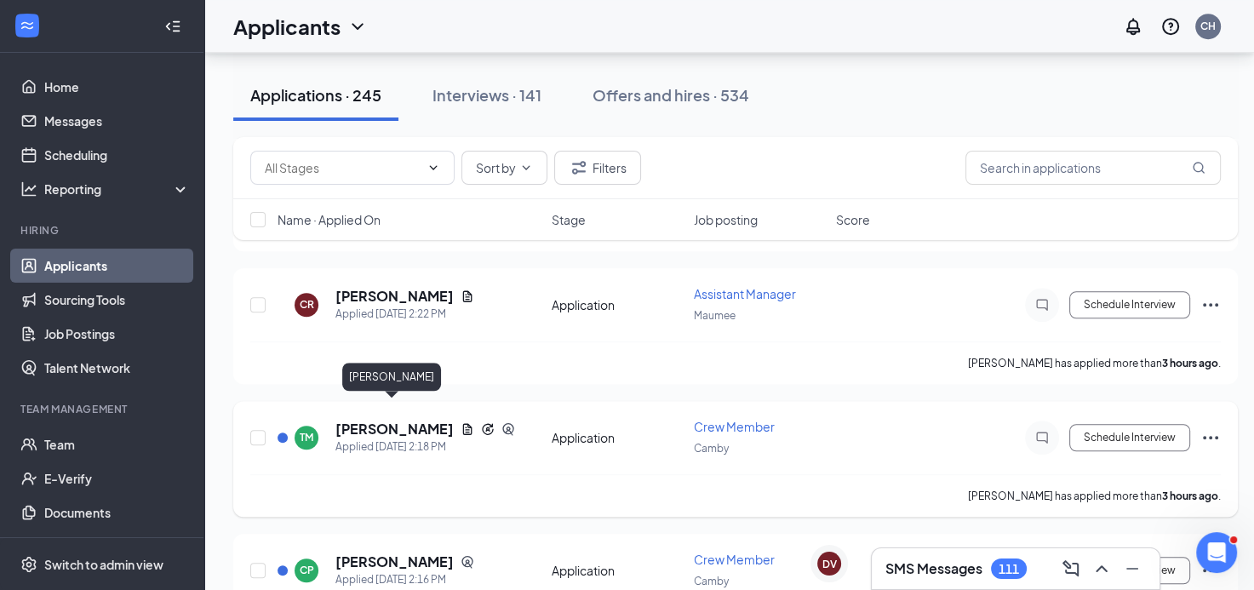
click at [397, 420] on h5 "[PERSON_NAME]" at bounding box center [395, 429] width 118 height 19
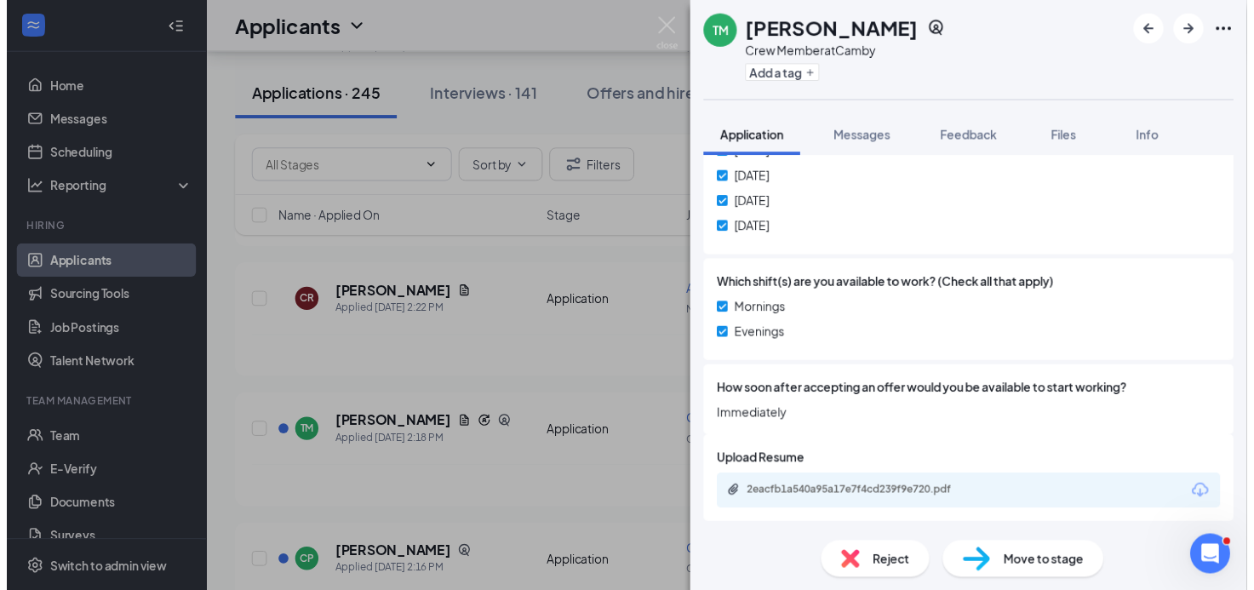
scroll to position [937, 0]
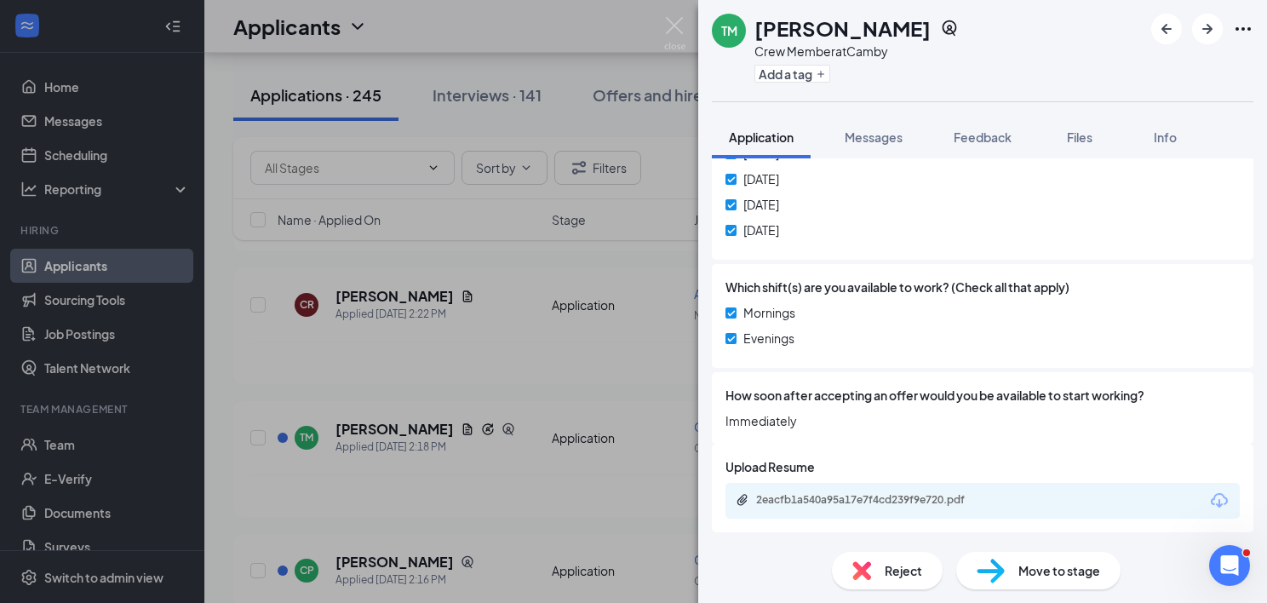
click at [592, 387] on div "TM [PERSON_NAME] Crew Member at Camby Add a tag Application Messages Feedback F…" at bounding box center [633, 301] width 1267 height 603
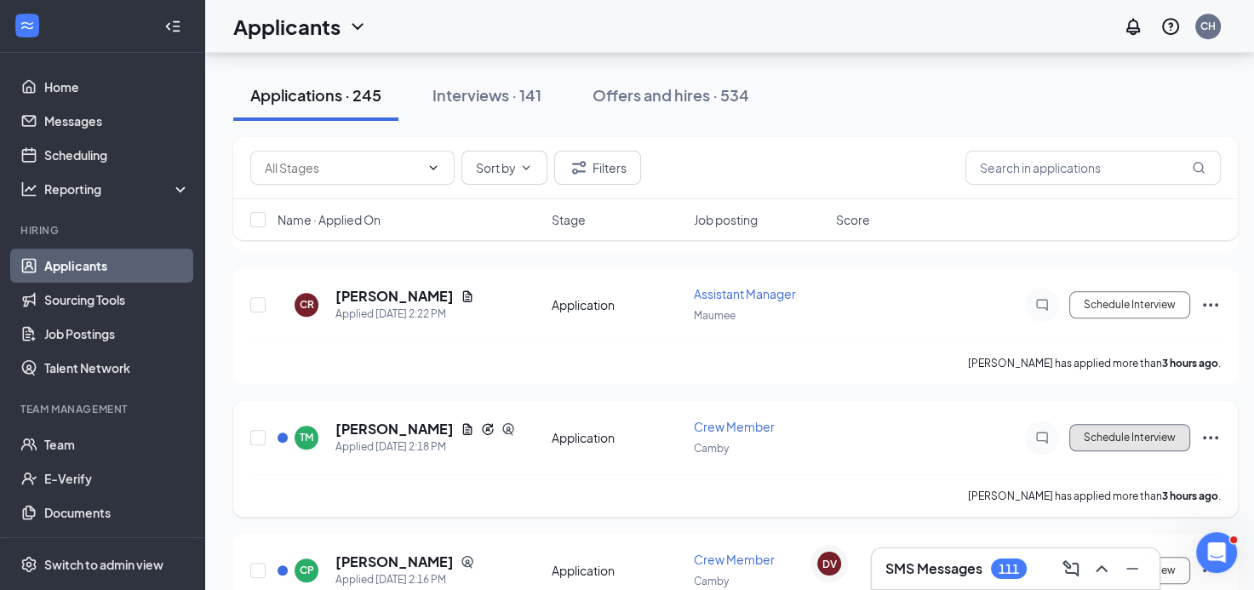
click at [1080, 424] on button "Schedule Interview" at bounding box center [1130, 437] width 121 height 27
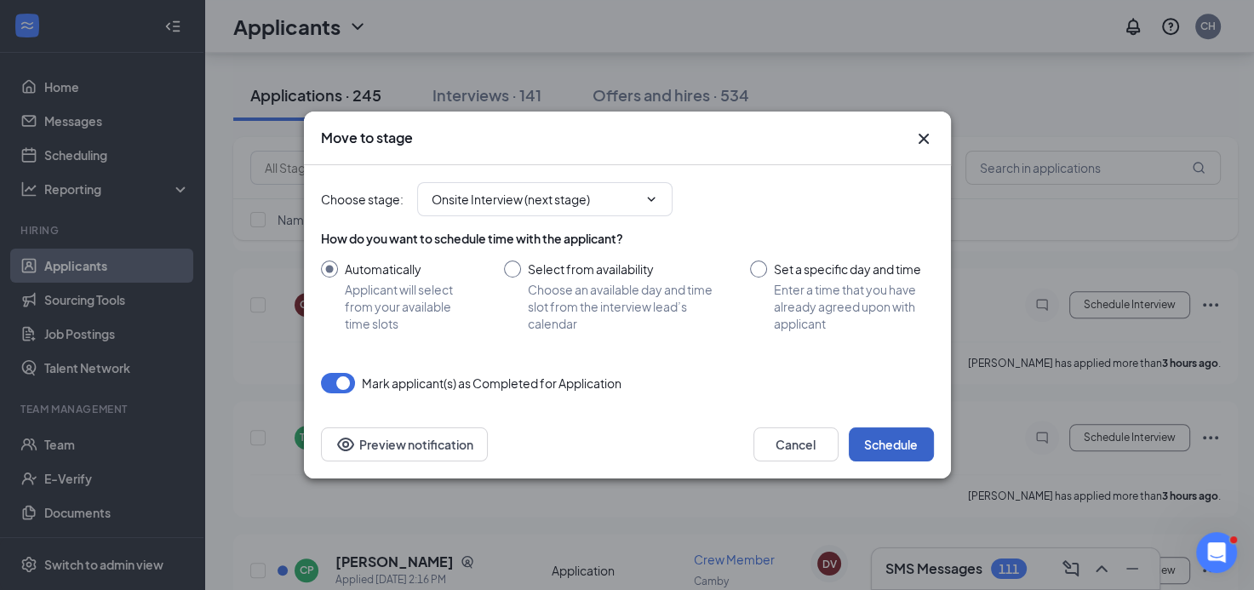
click at [896, 444] on button "Schedule" at bounding box center [891, 445] width 85 height 34
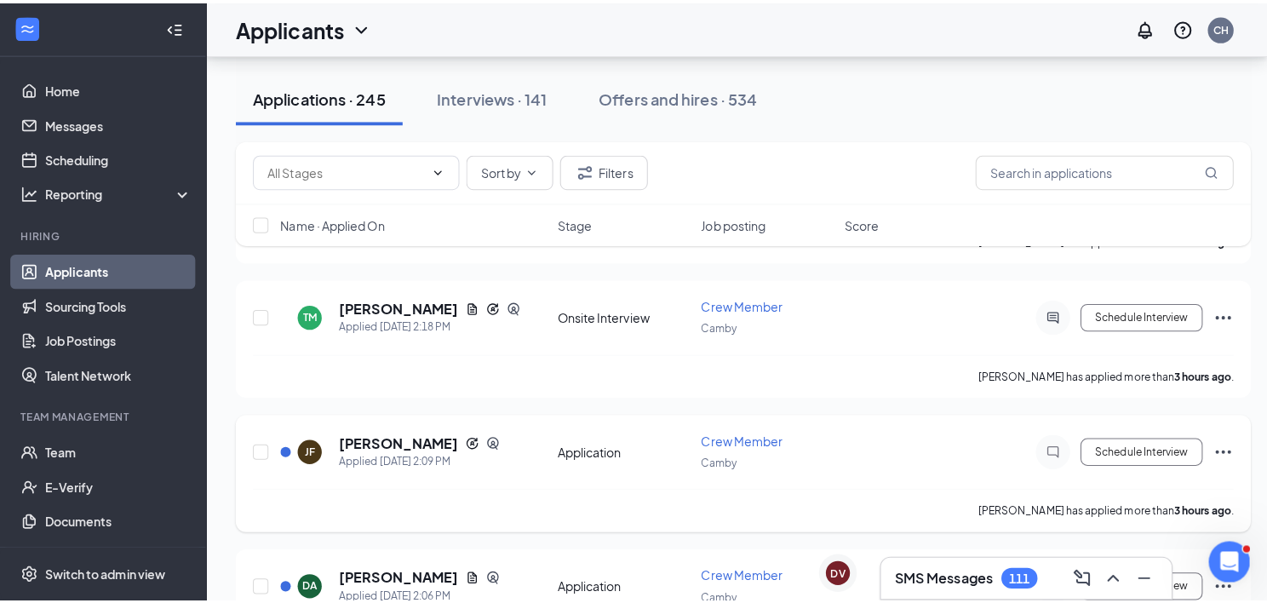
scroll to position [1226, 0]
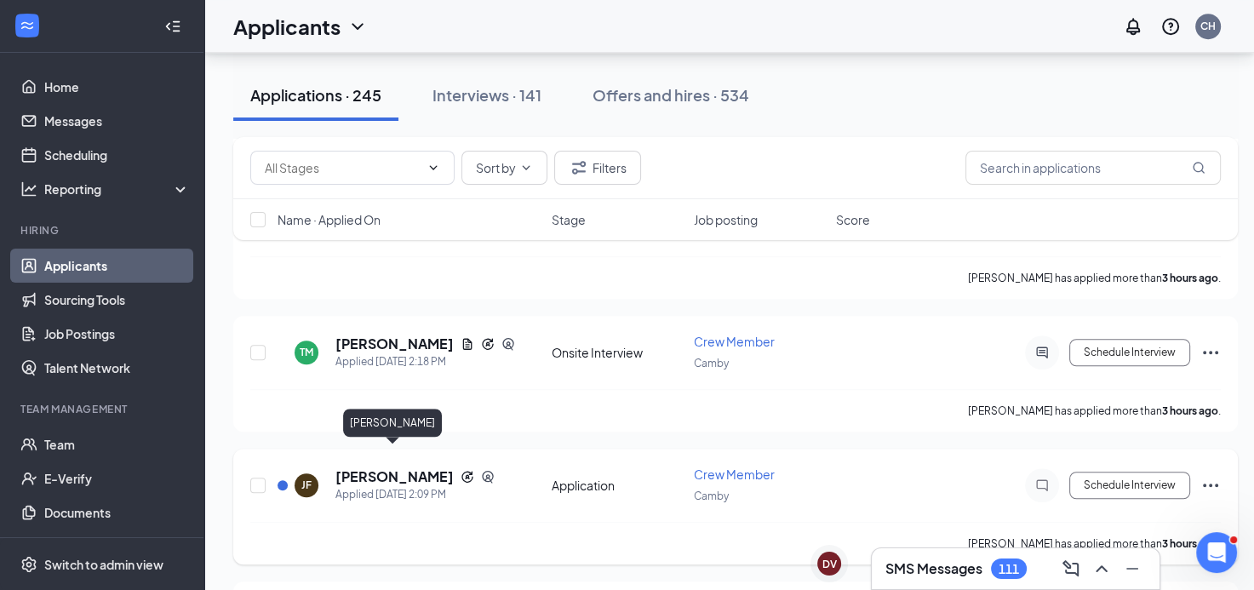
click at [409, 468] on h5 "[PERSON_NAME]" at bounding box center [395, 477] width 118 height 19
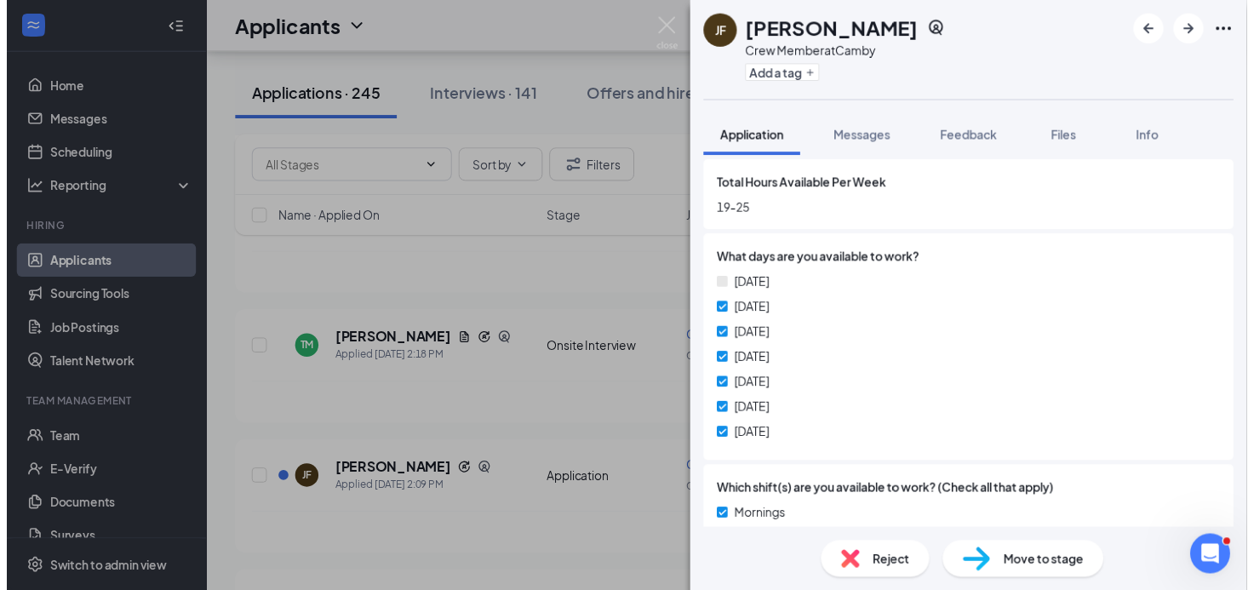
scroll to position [841, 0]
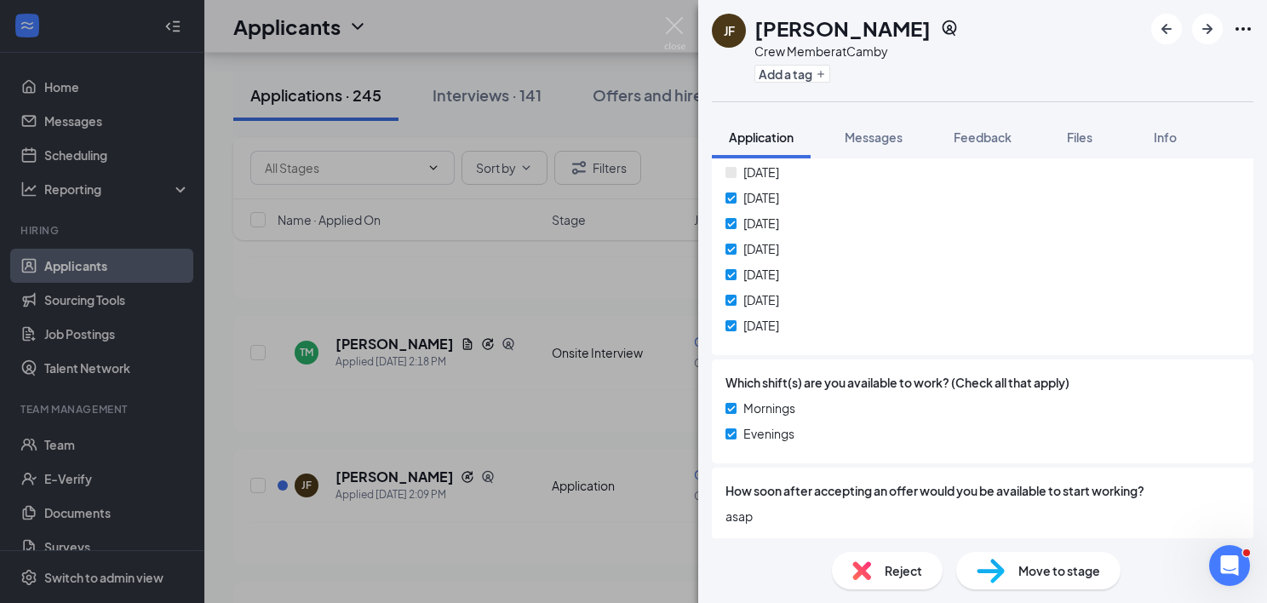
click at [644, 409] on div "[PERSON_NAME] Crew Member at Camby Add a tag Application Messages Feedback File…" at bounding box center [633, 301] width 1267 height 603
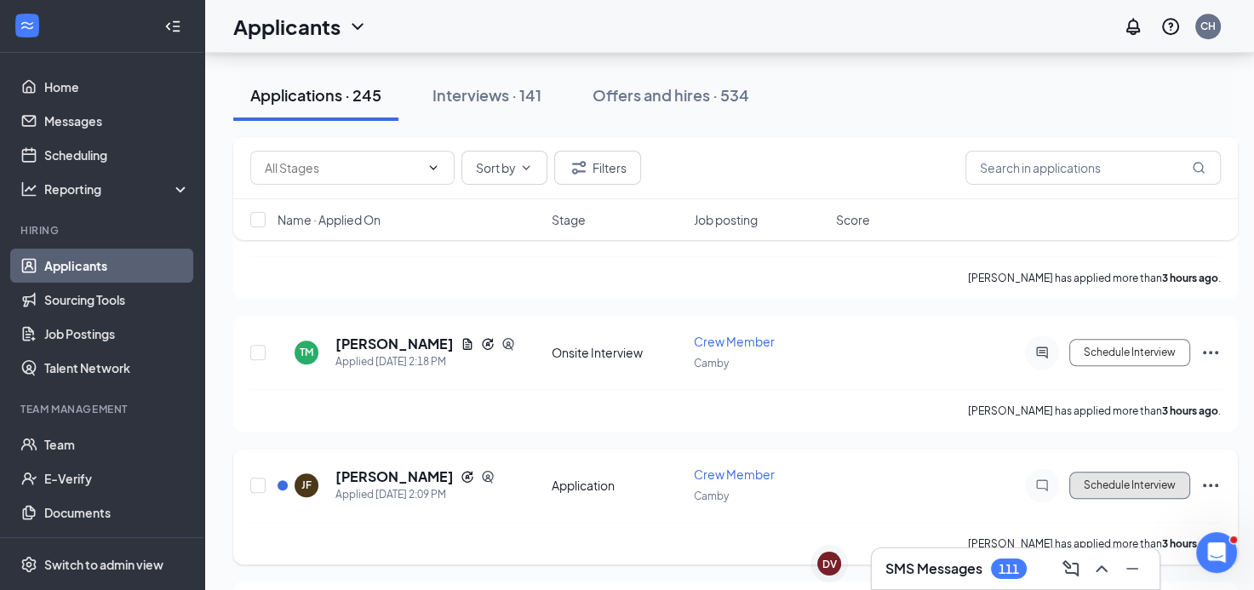
click at [1094, 472] on button "Schedule Interview" at bounding box center [1130, 485] width 121 height 27
type input "Onsite Interview (next stage)"
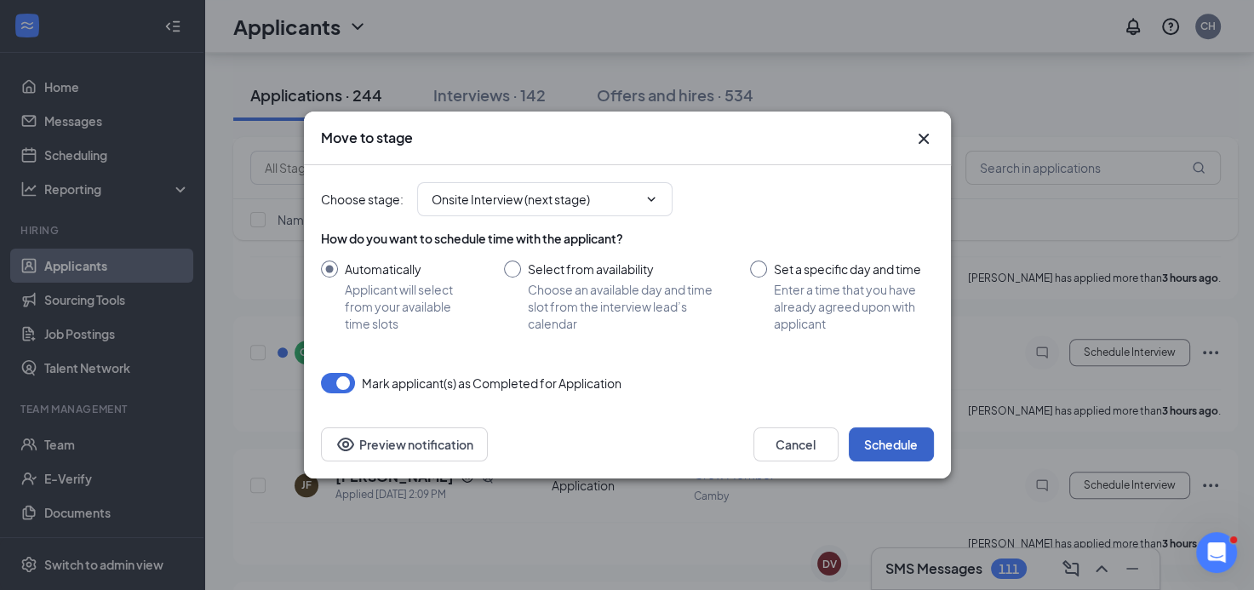
click at [892, 450] on button "Schedule" at bounding box center [891, 445] width 85 height 34
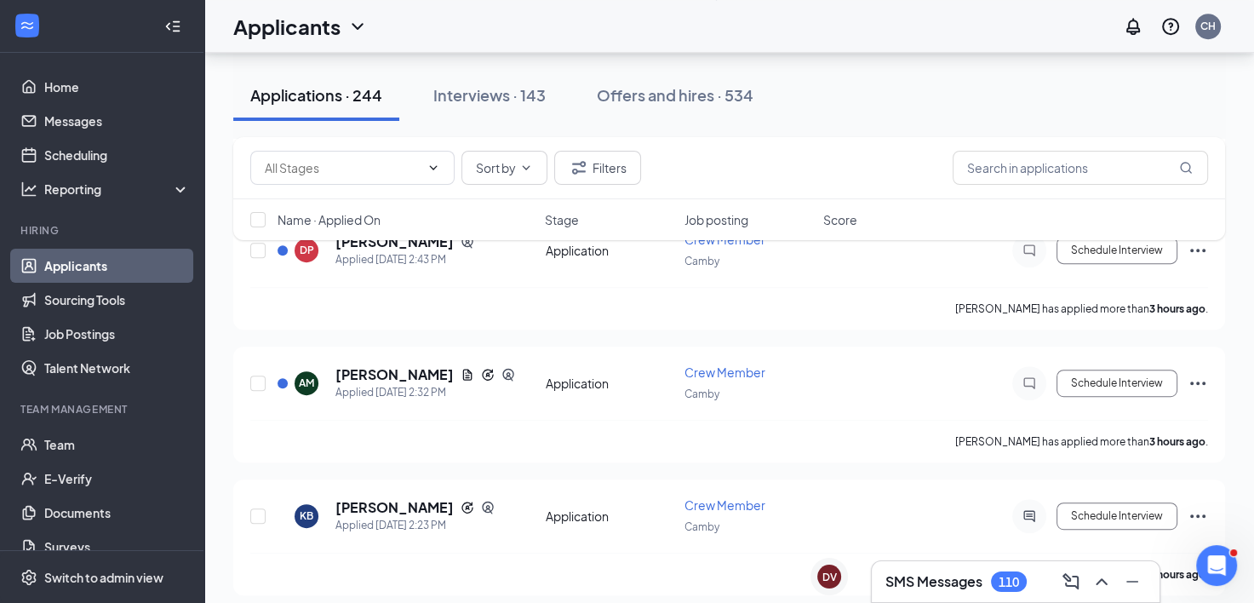
scroll to position [790, 0]
